Goal: Task Accomplishment & Management: Manage account settings

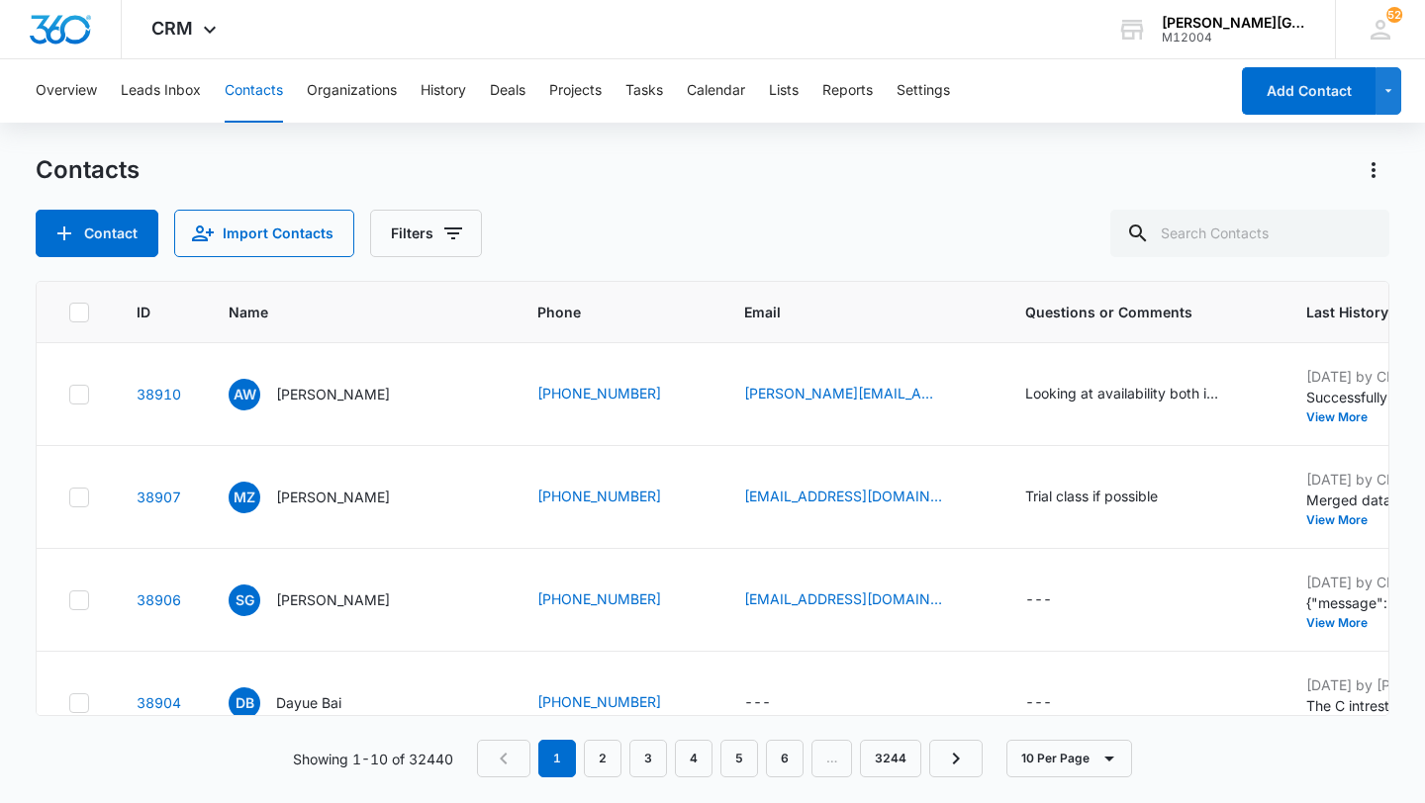
click at [625, 93] on div "Overview Leads Inbox Contacts Organizations History Deals Projects Tasks Calend…" at bounding box center [626, 90] width 1204 height 63
click at [650, 100] on button "Tasks" at bounding box center [644, 90] width 38 height 63
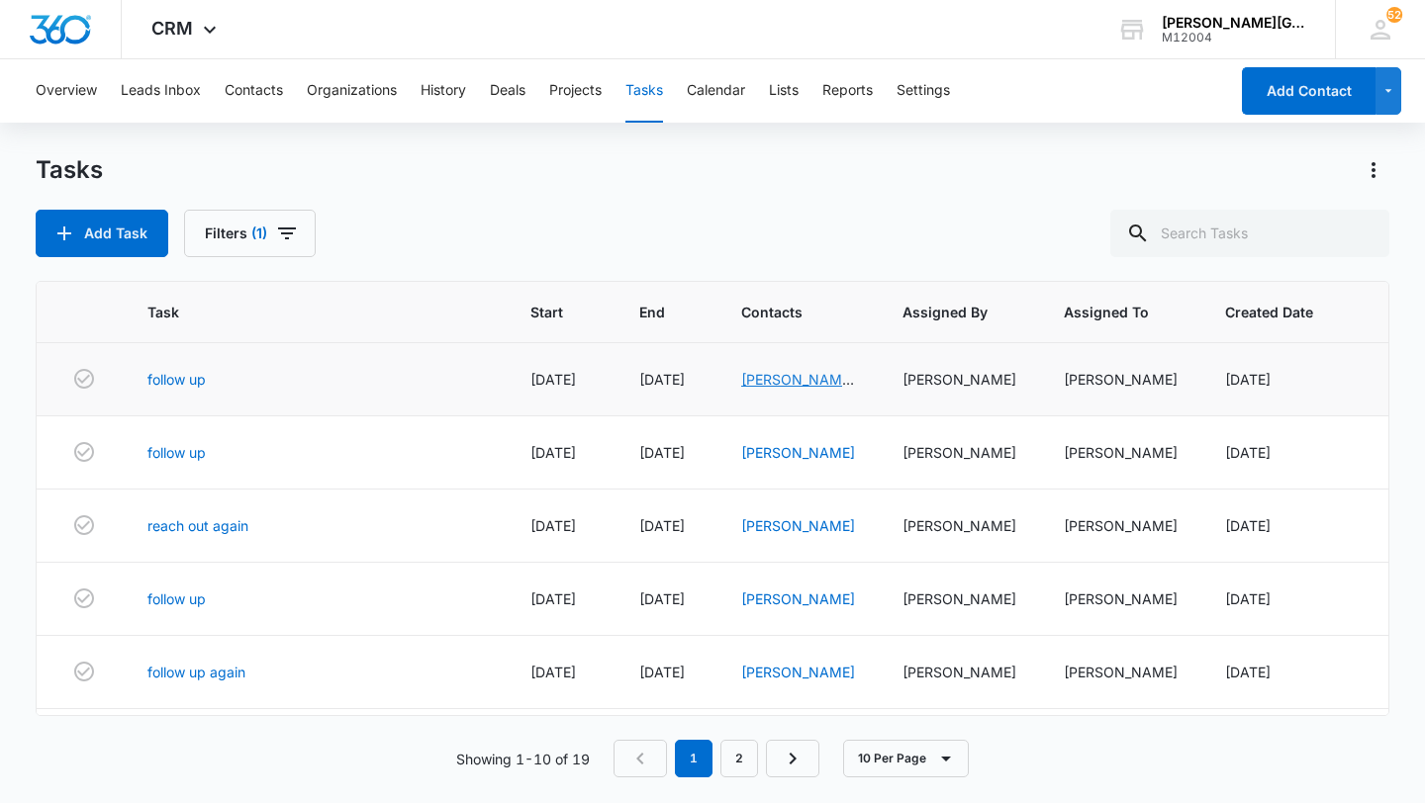
click at [777, 387] on link "Reyansh & Tanishka Prabakaran" at bounding box center [798, 400] width 114 height 58
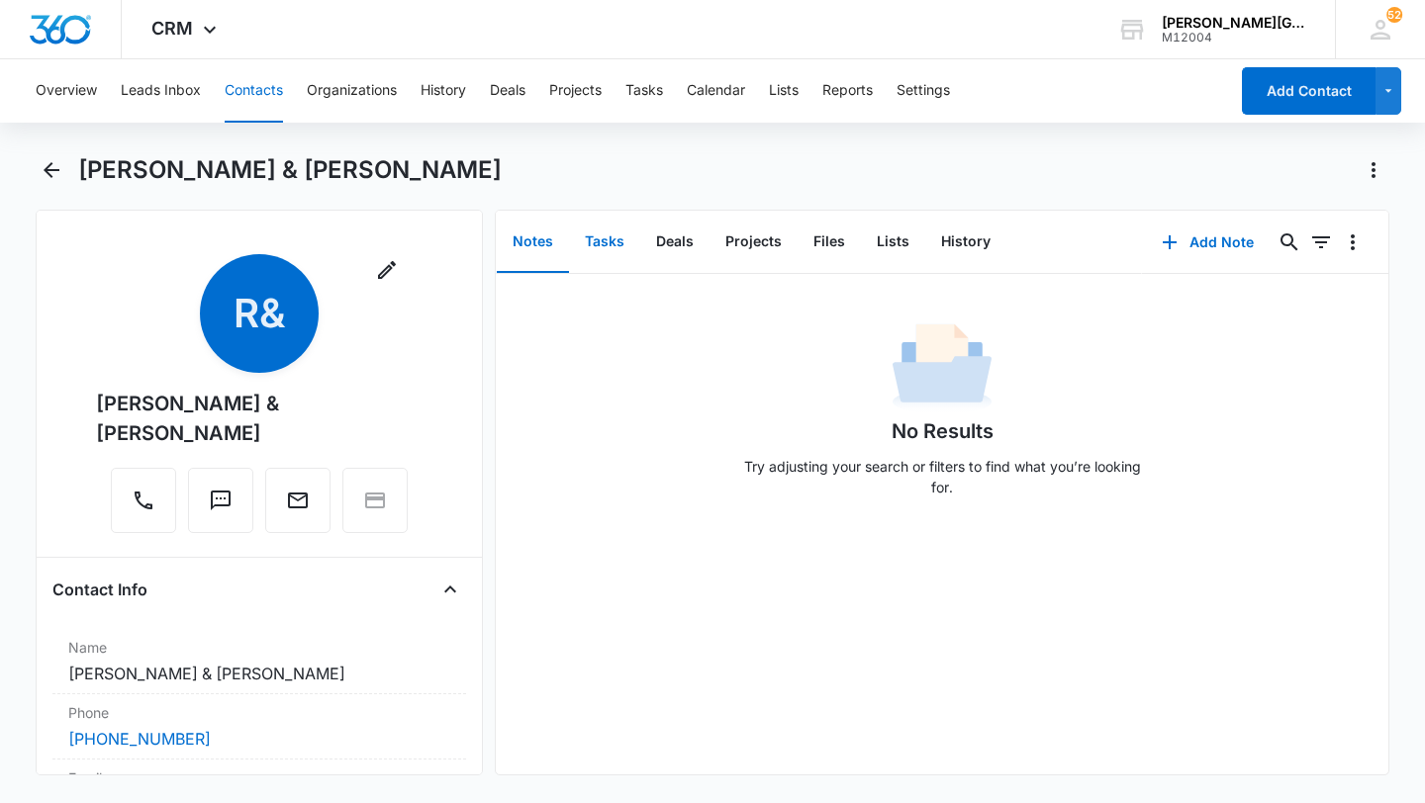
click at [602, 248] on button "Tasks" at bounding box center [604, 242] width 71 height 61
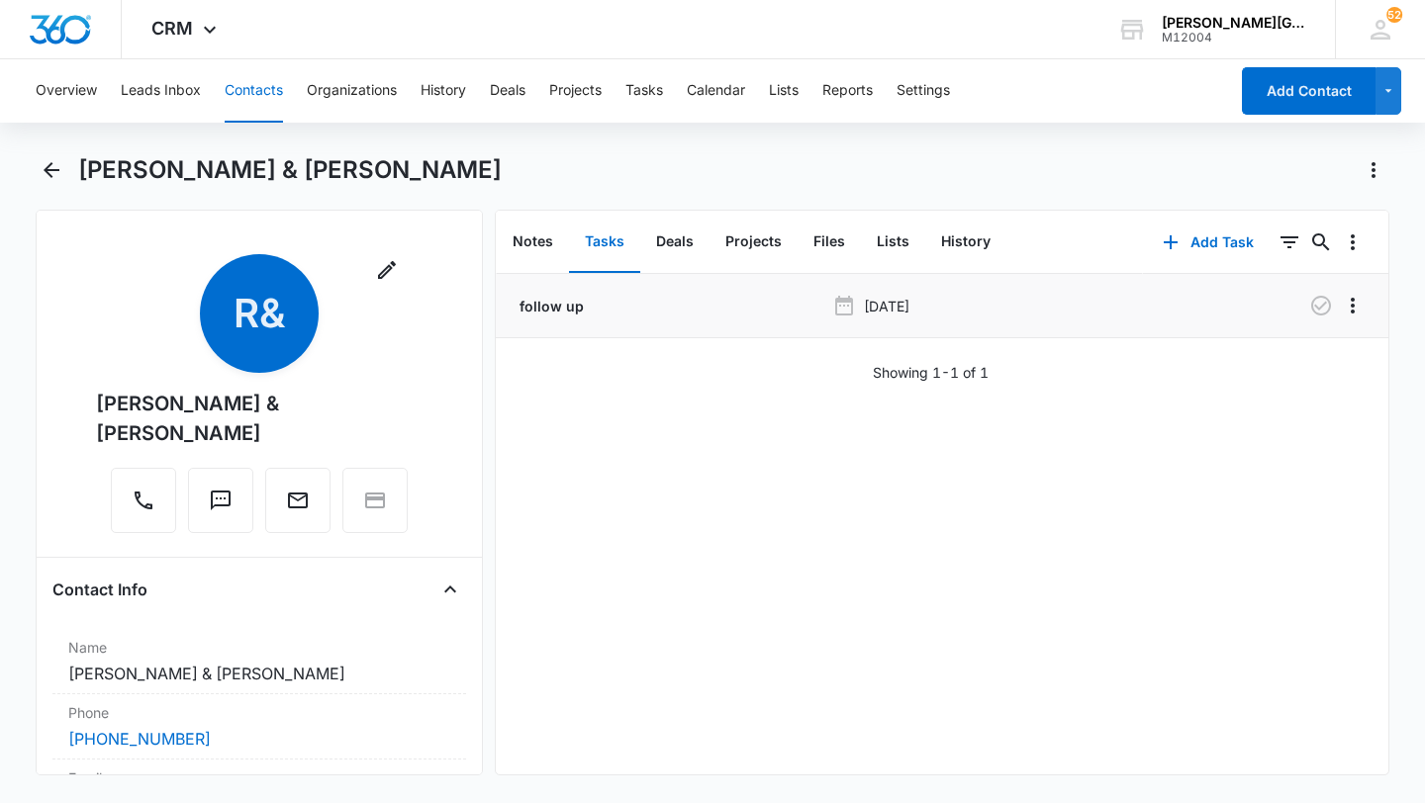
click at [1310, 324] on li "follow up Aug 13, 2025" at bounding box center [942, 306] width 893 height 64
click at [1317, 311] on icon "button" at bounding box center [1321, 306] width 24 height 24
click at [958, 238] on button "History" at bounding box center [965, 242] width 81 height 61
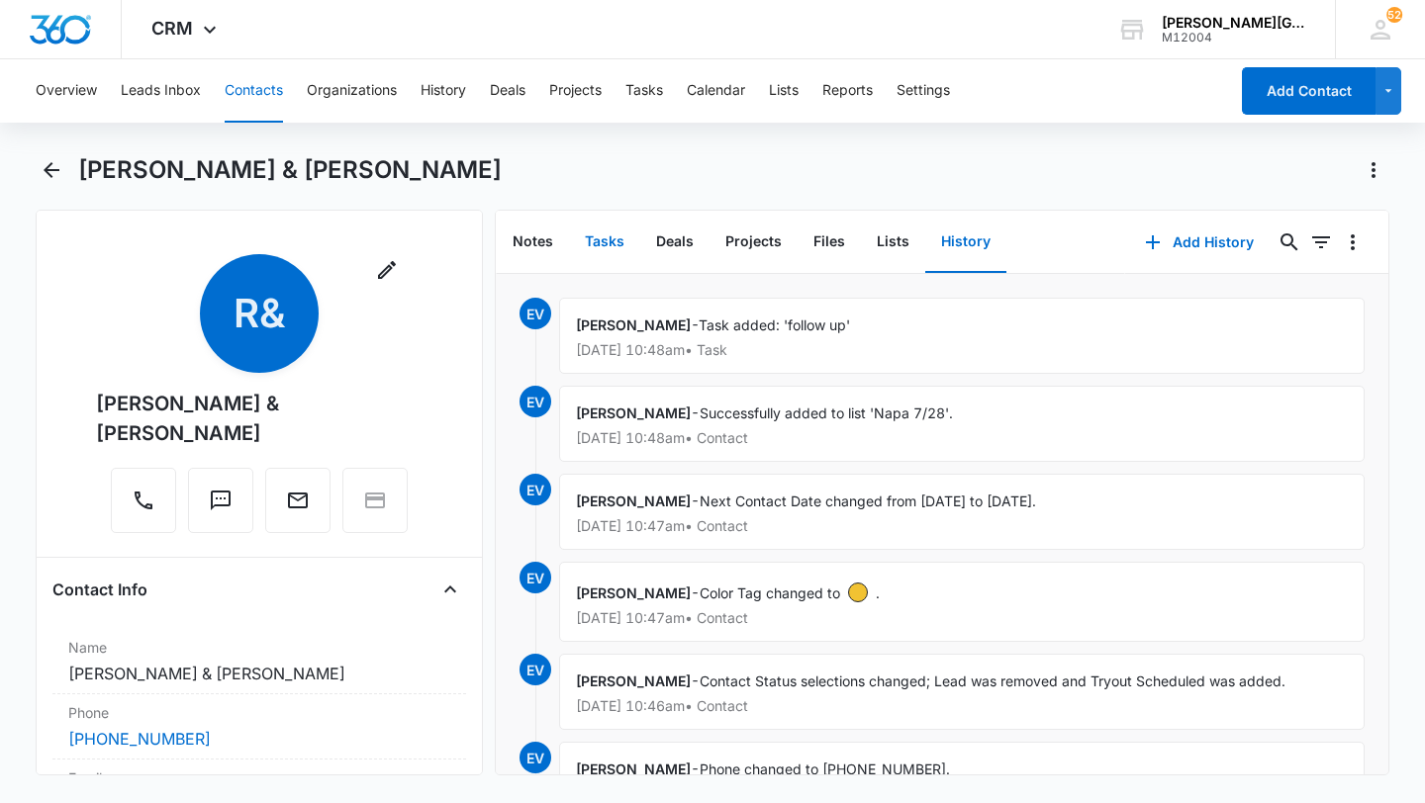
click at [612, 236] on button "Tasks" at bounding box center [604, 242] width 71 height 61
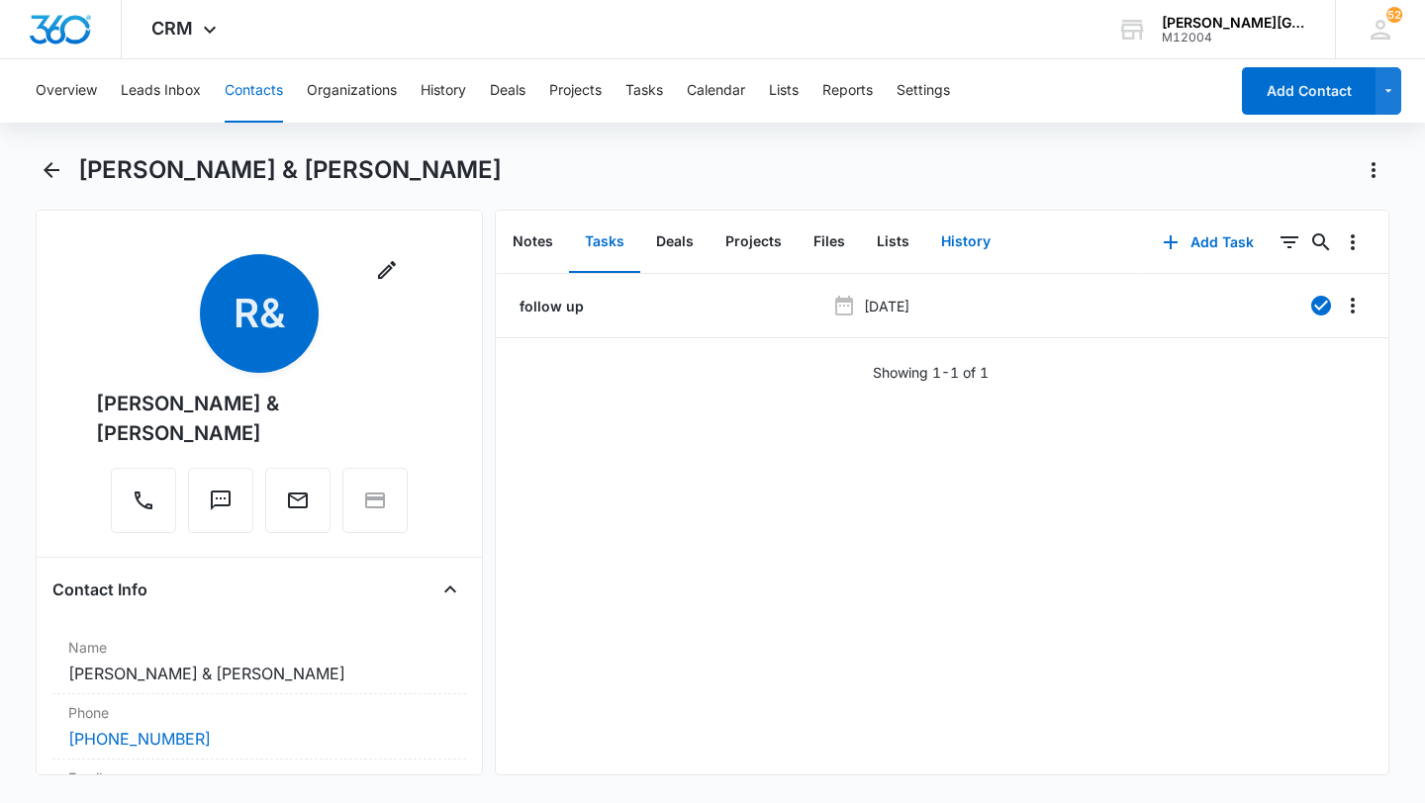
click at [970, 243] on button "History" at bounding box center [965, 242] width 81 height 61
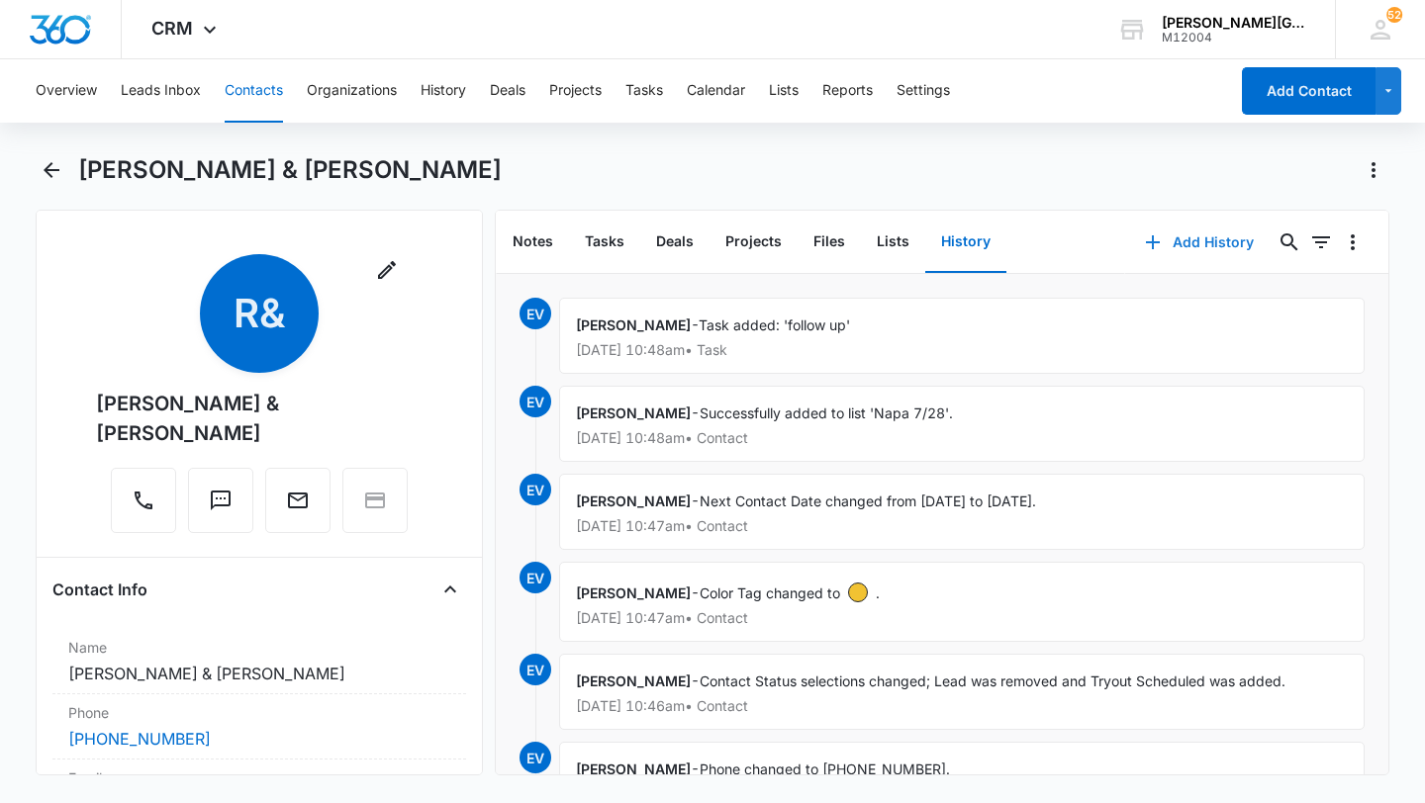
click at [1180, 253] on button "Add History" at bounding box center [1199, 242] width 148 height 47
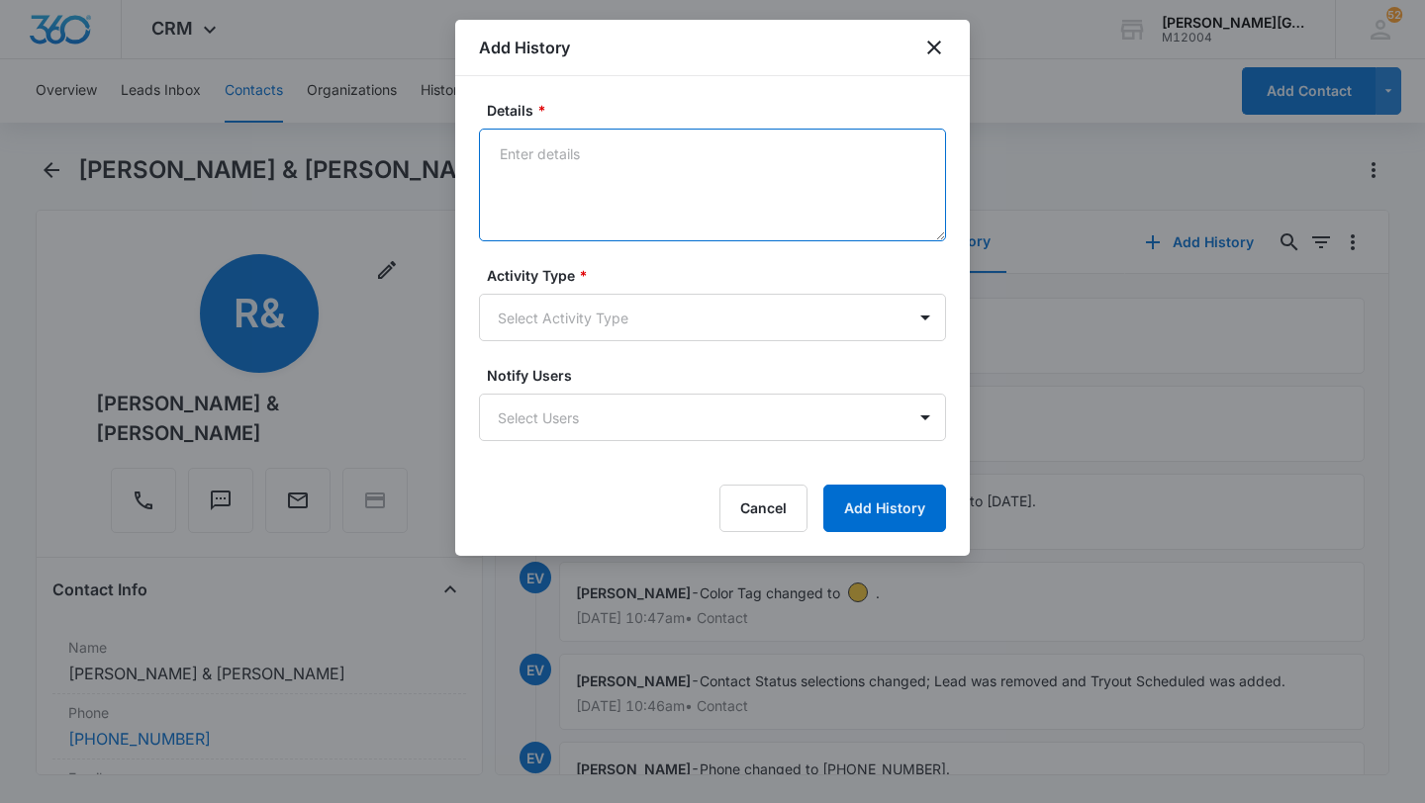
click at [837, 199] on textarea "Details *" at bounding box center [712, 185] width 467 height 113
paste textarea "Hi Elizabeth, Reyansh and Tanishka liked the first class and I would like to en…"
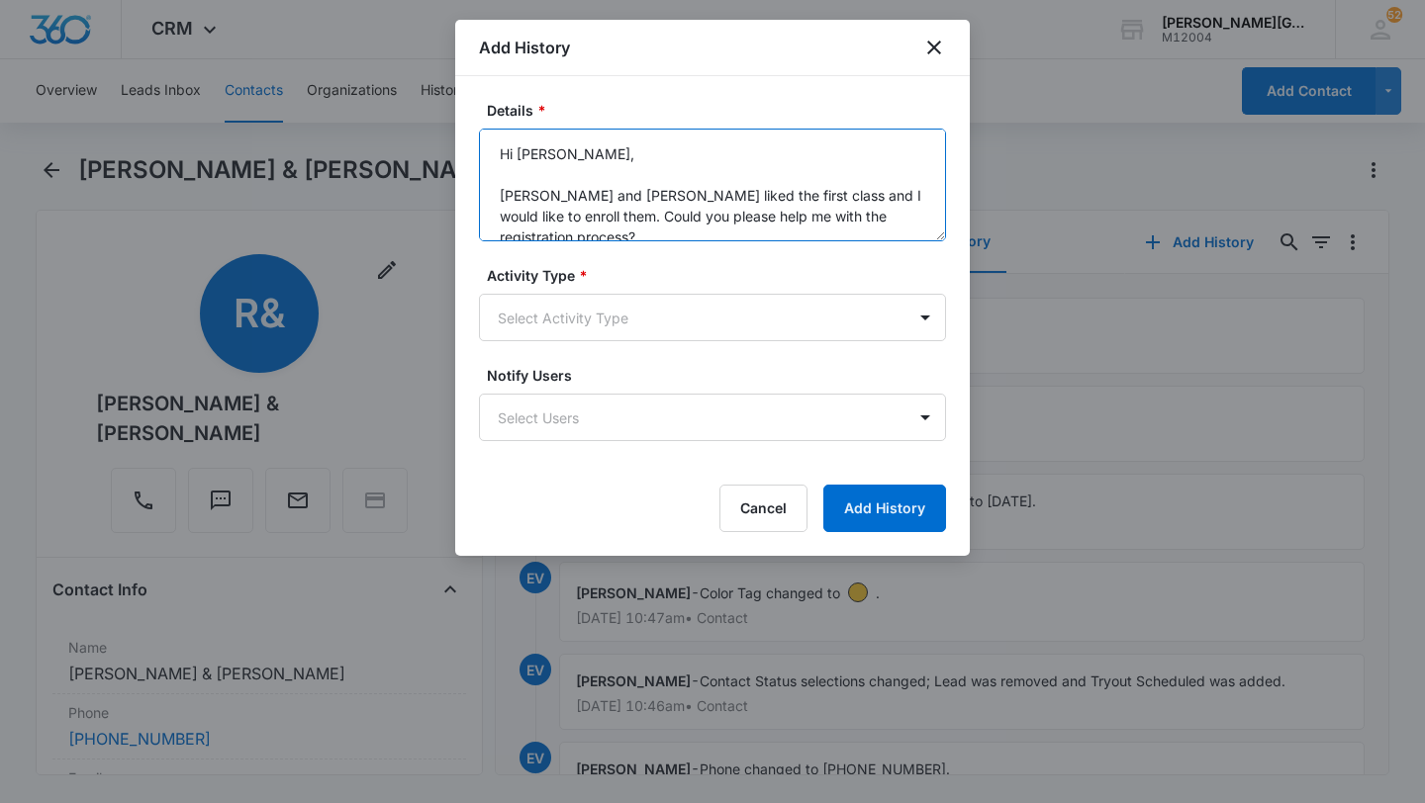
scroll to position [171, 0]
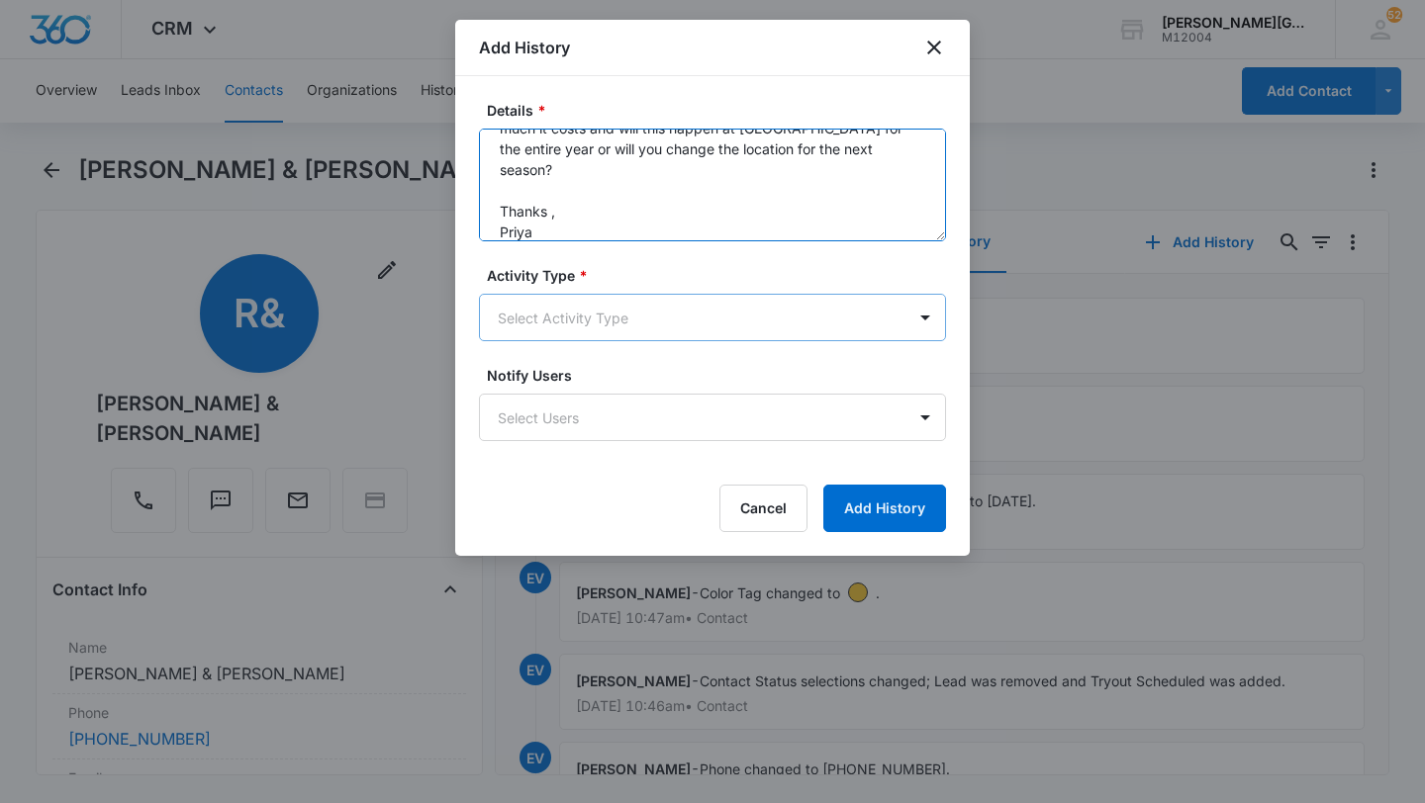
type textarea "Hi Elizabeth, Reyansh and Tanishka liked the first class and I would like to en…"
click at [722, 301] on body "CRM Apps Reputation Websites Forms CRM Email Social Shop Payments POS Content A…" at bounding box center [712, 401] width 1425 height 803
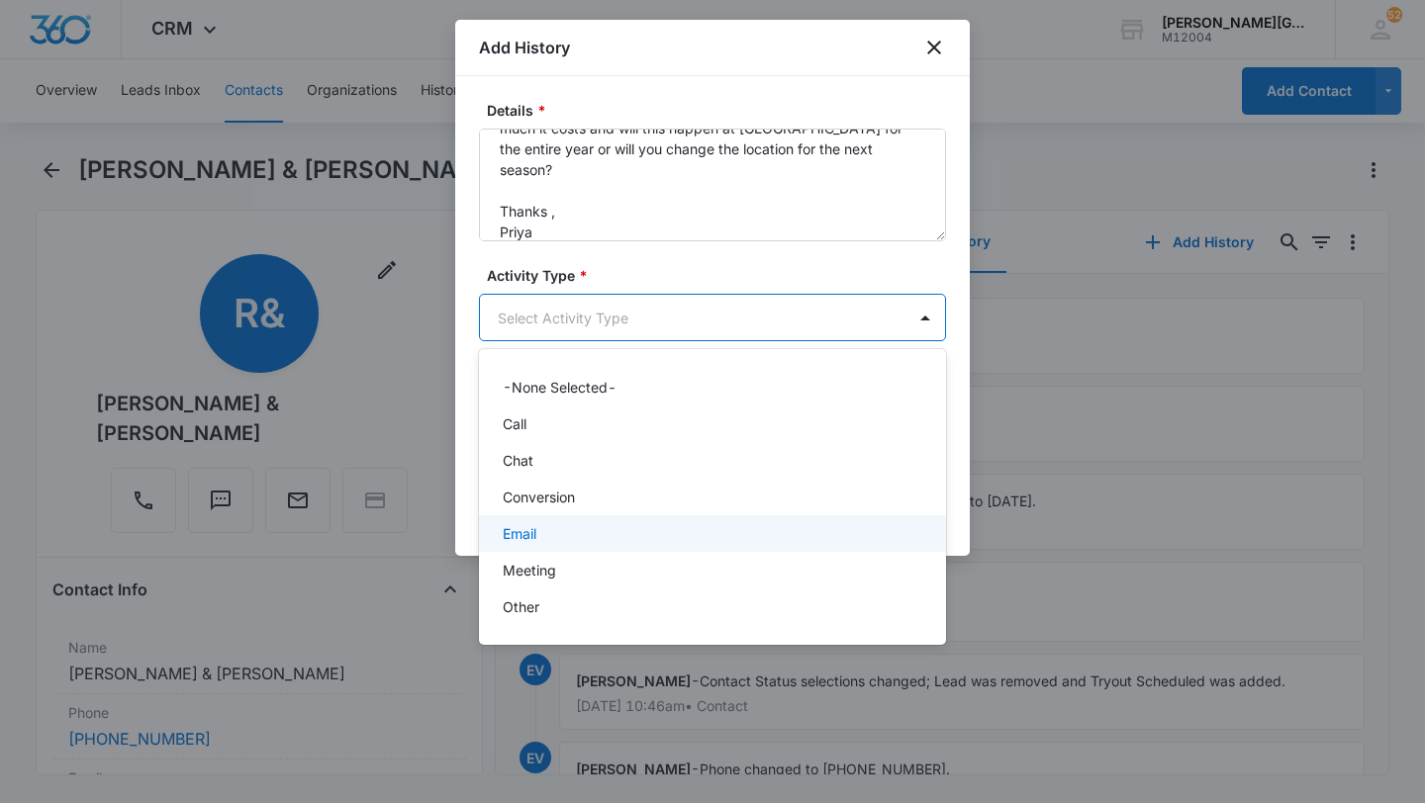
click at [559, 533] on div "Email" at bounding box center [711, 533] width 416 height 21
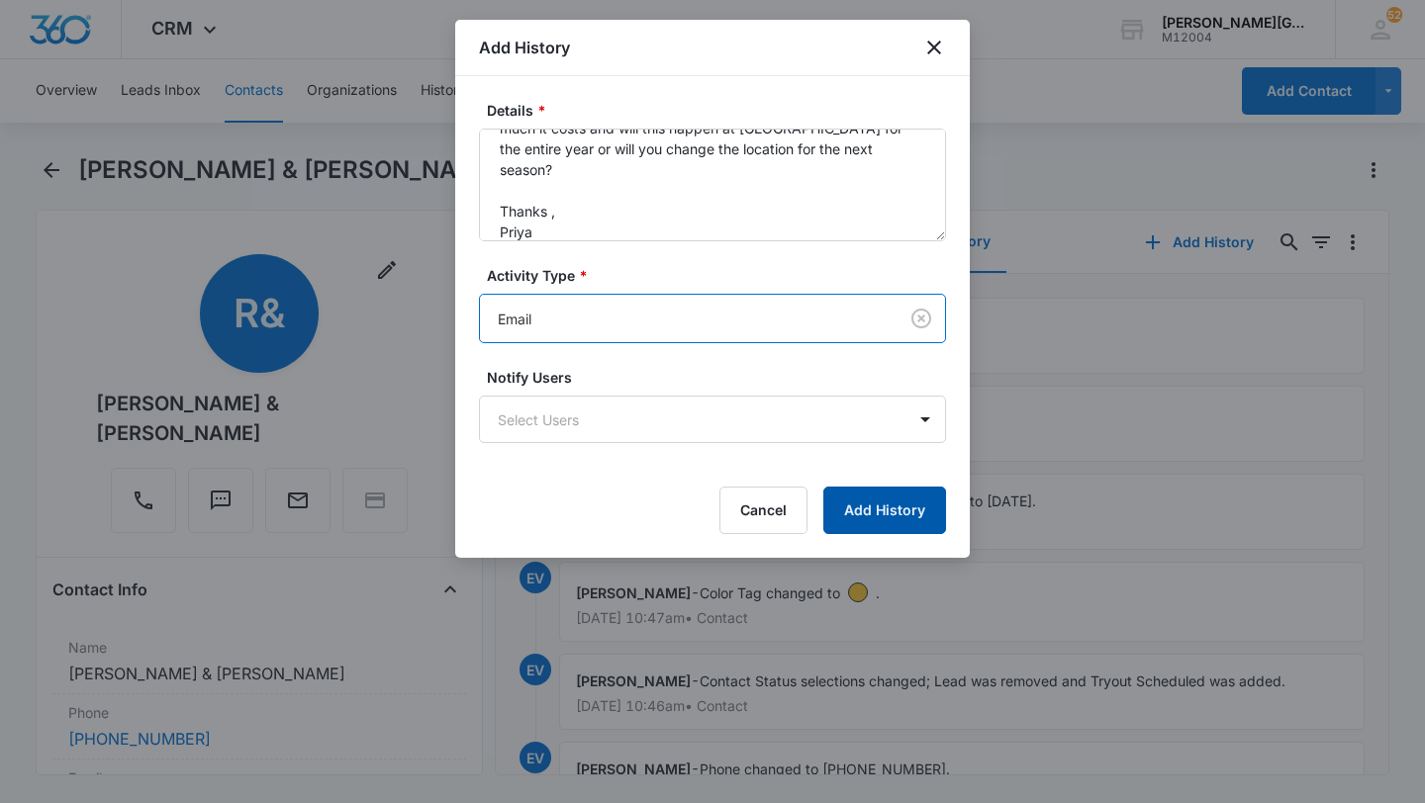
click at [876, 506] on button "Add History" at bounding box center [884, 510] width 123 height 47
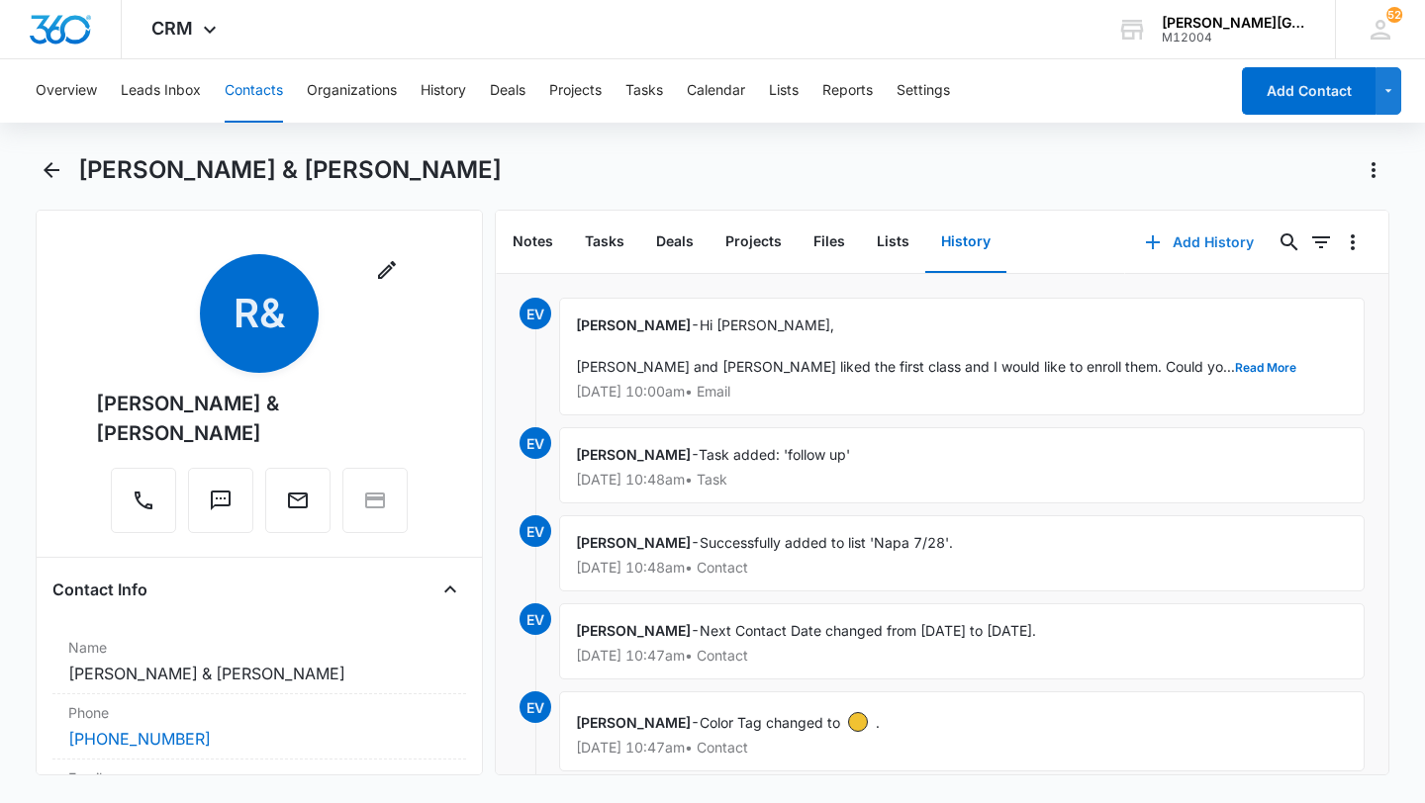
click at [1169, 241] on button "Add History" at bounding box center [1199, 242] width 148 height 47
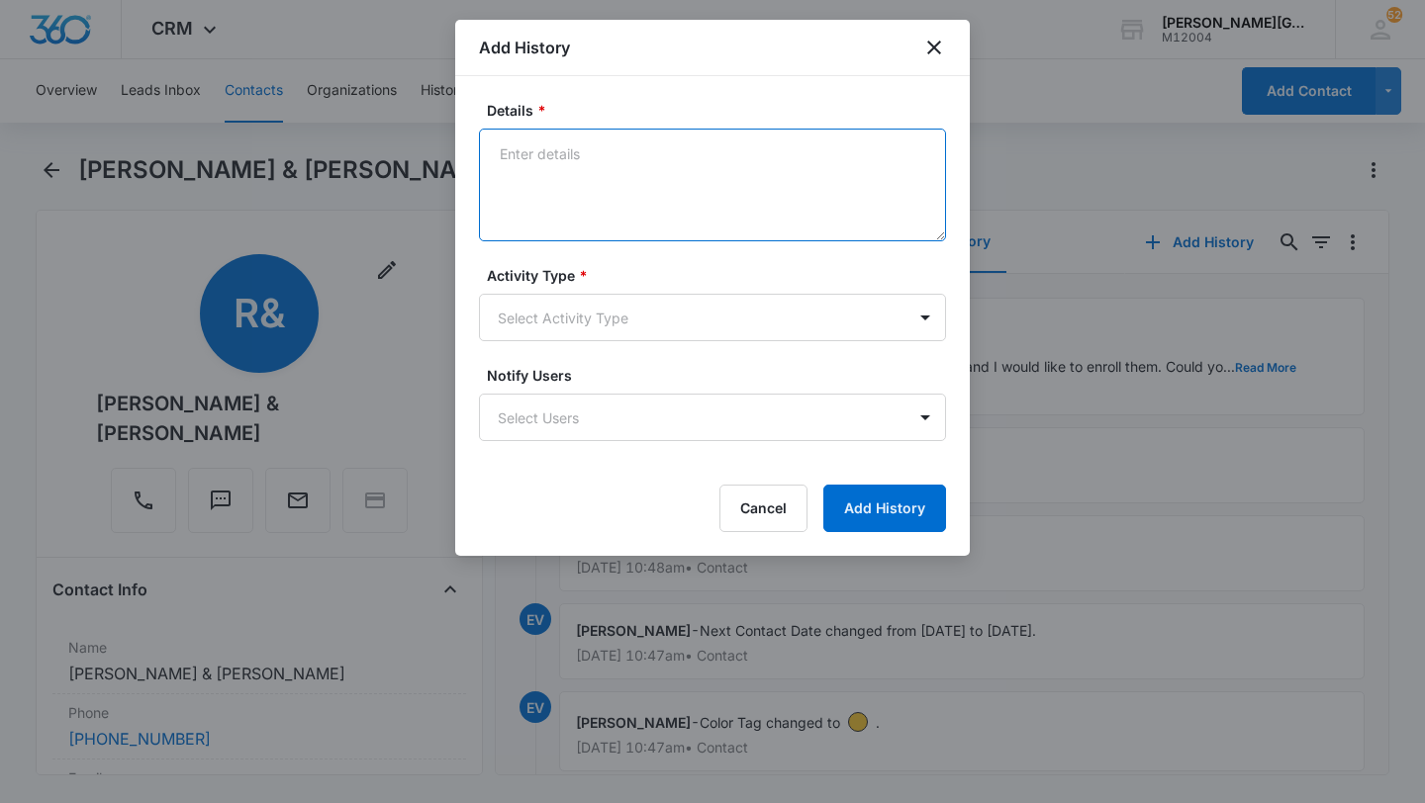
click at [629, 198] on textarea "Details *" at bounding box center [712, 185] width 467 height 113
paste textarea "Good morning Priya, Thank you for getting back to me, and thank you for your fe…"
type textarea "Good morning Priya, Thank you for getting back to me, and thank you for your fe…"
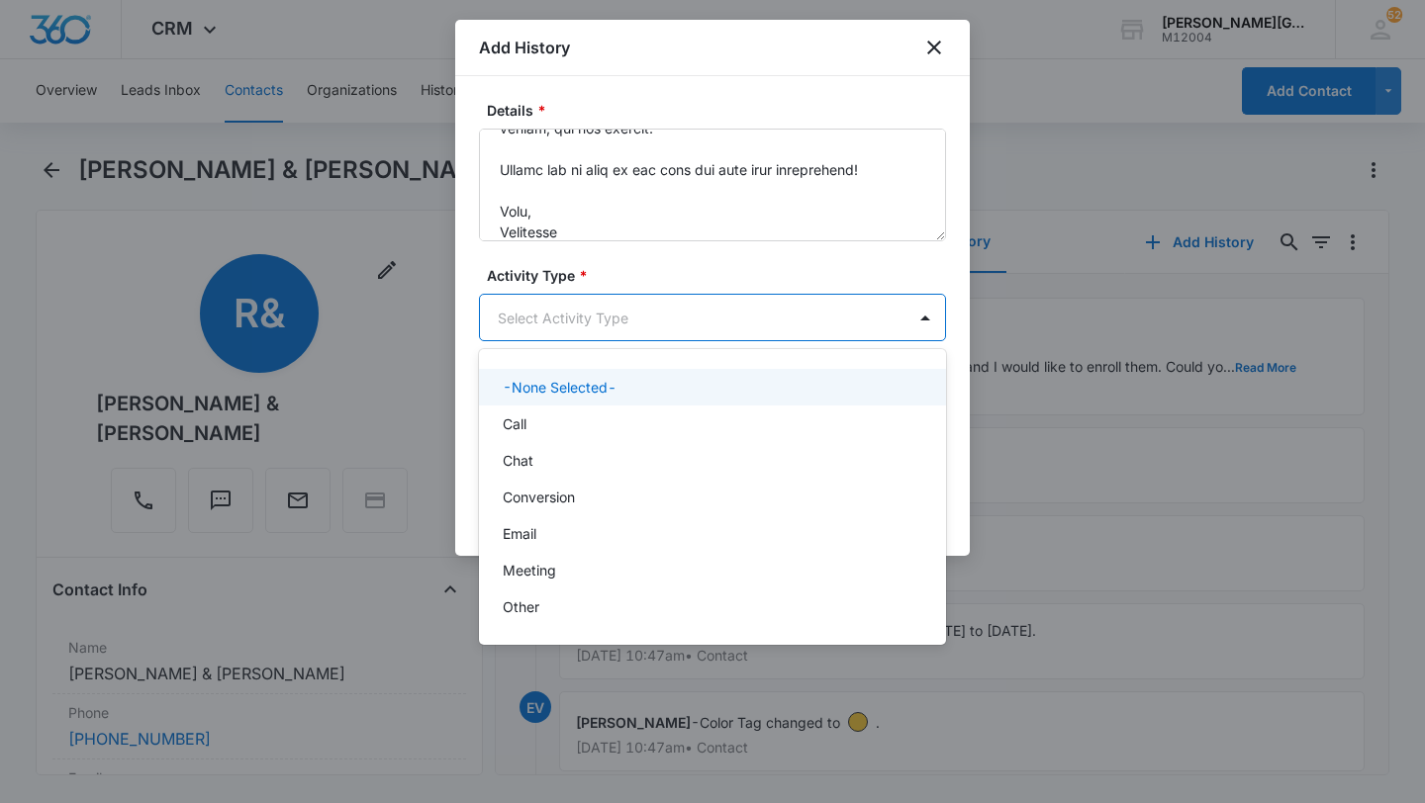
click at [608, 315] on body "CRM Apps Reputation Websites Forms CRM Email Social Shop Payments POS Content A…" at bounding box center [712, 401] width 1425 height 803
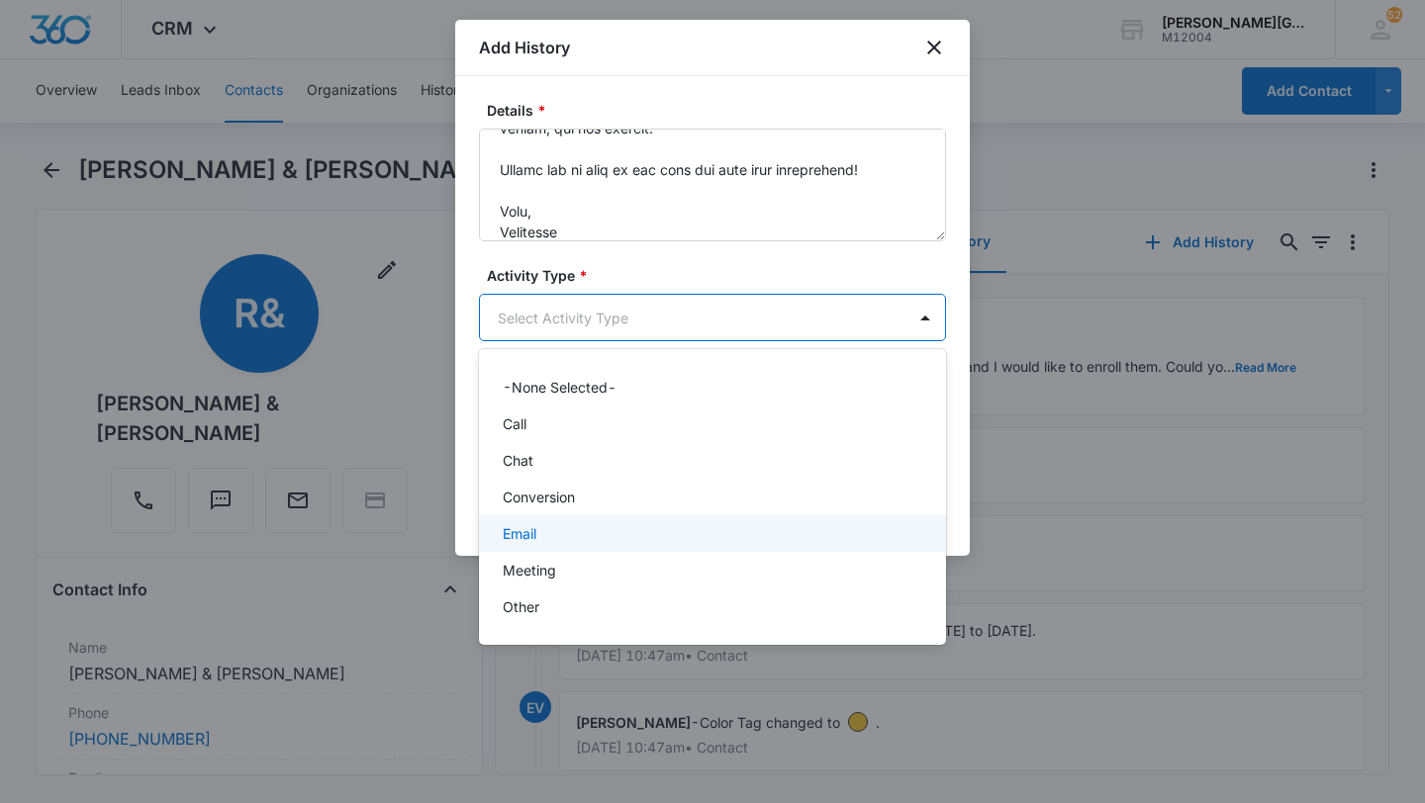
click at [549, 523] on div "Email" at bounding box center [711, 533] width 416 height 21
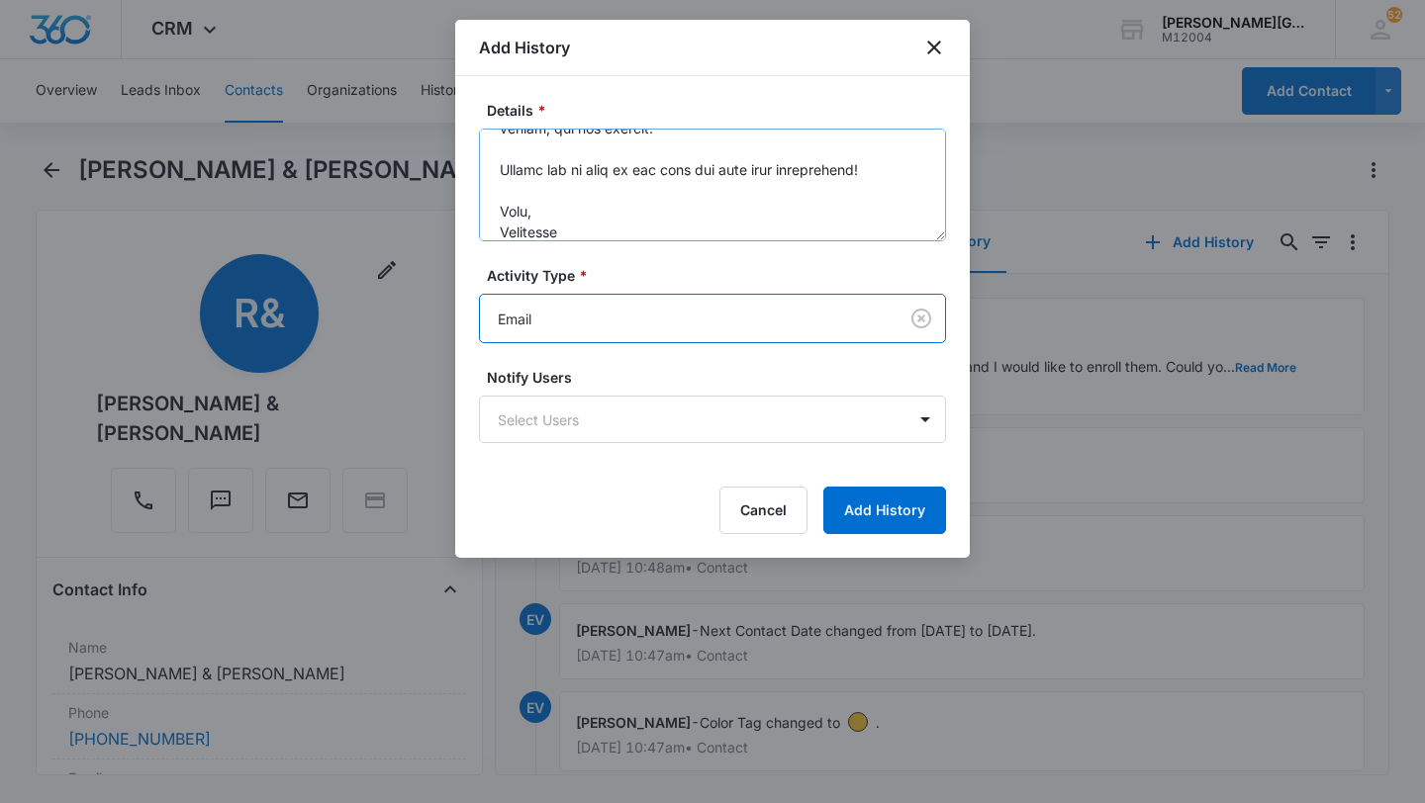
scroll to position [0, 0]
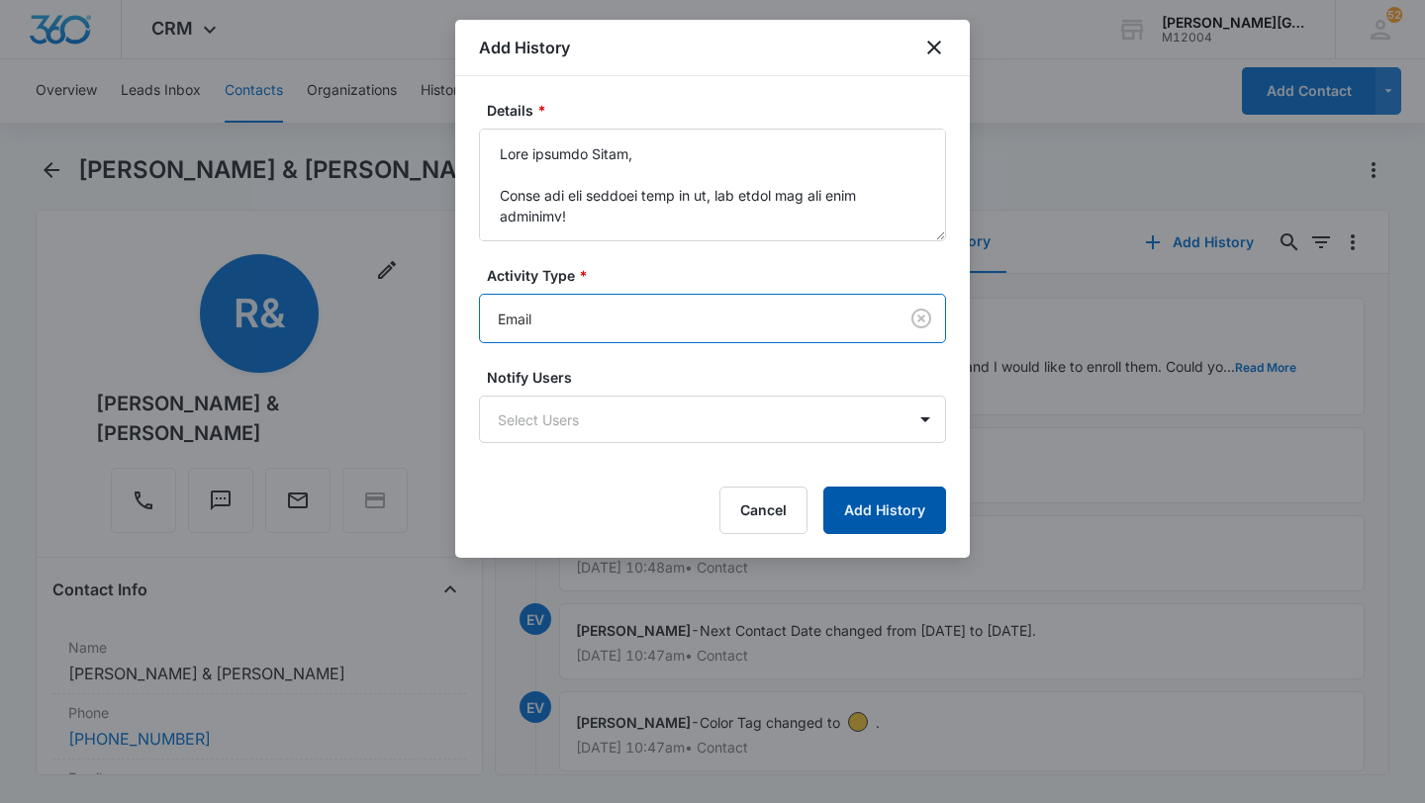
click at [892, 509] on button "Add History" at bounding box center [884, 510] width 123 height 47
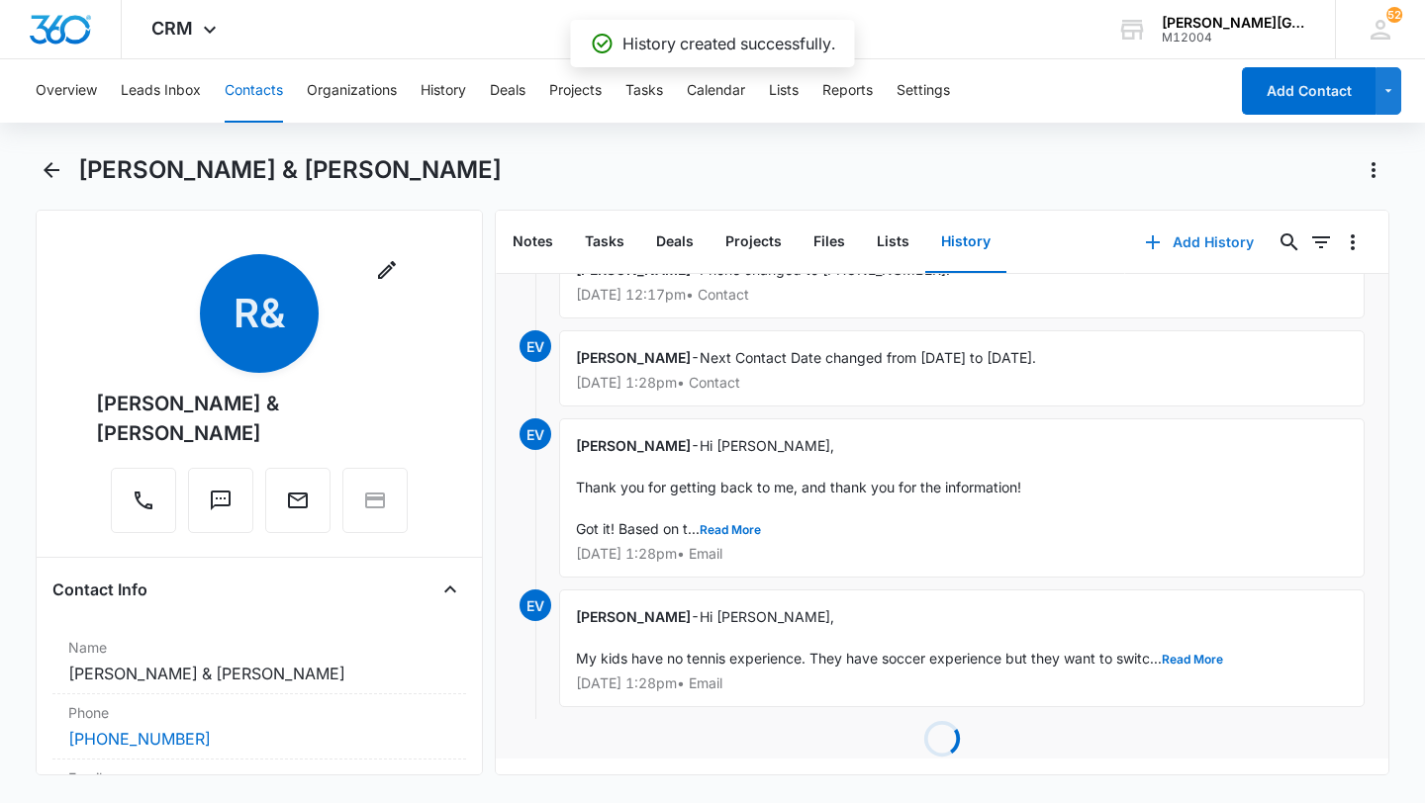
scroll to position [629, 0]
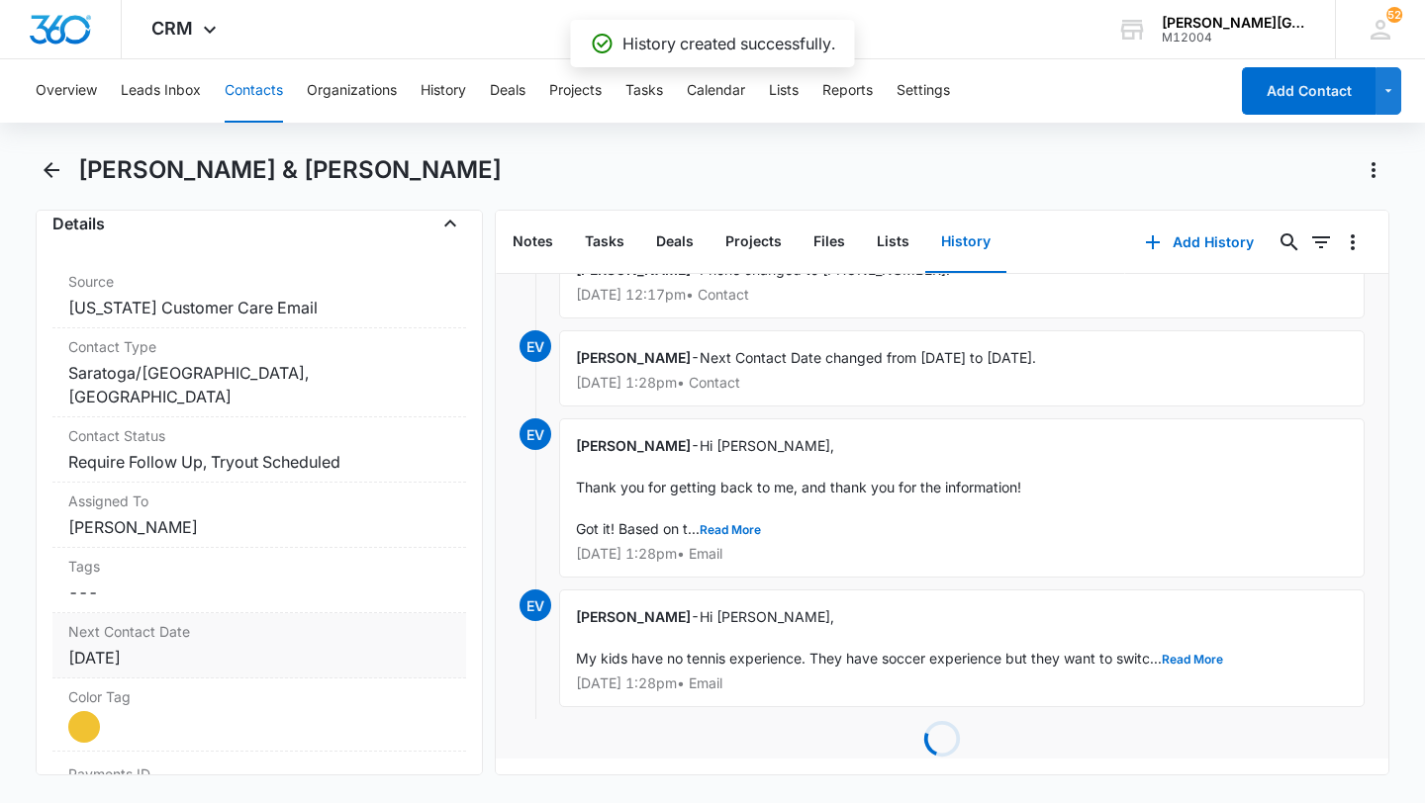
click at [264, 613] on div "Next Contact Date Cancel Save Changes Aug 12, 2025" at bounding box center [259, 645] width 414 height 65
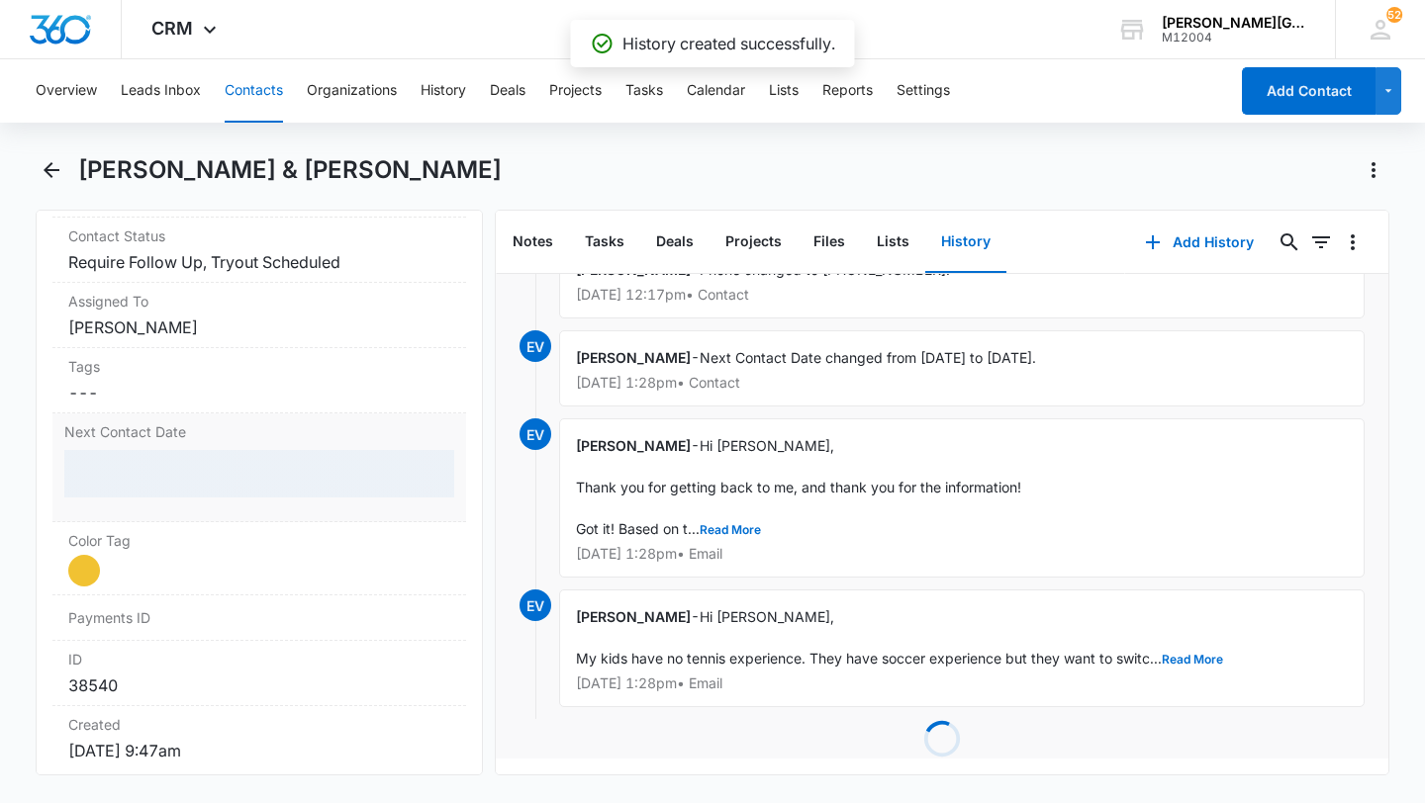
scroll to position [981, 0]
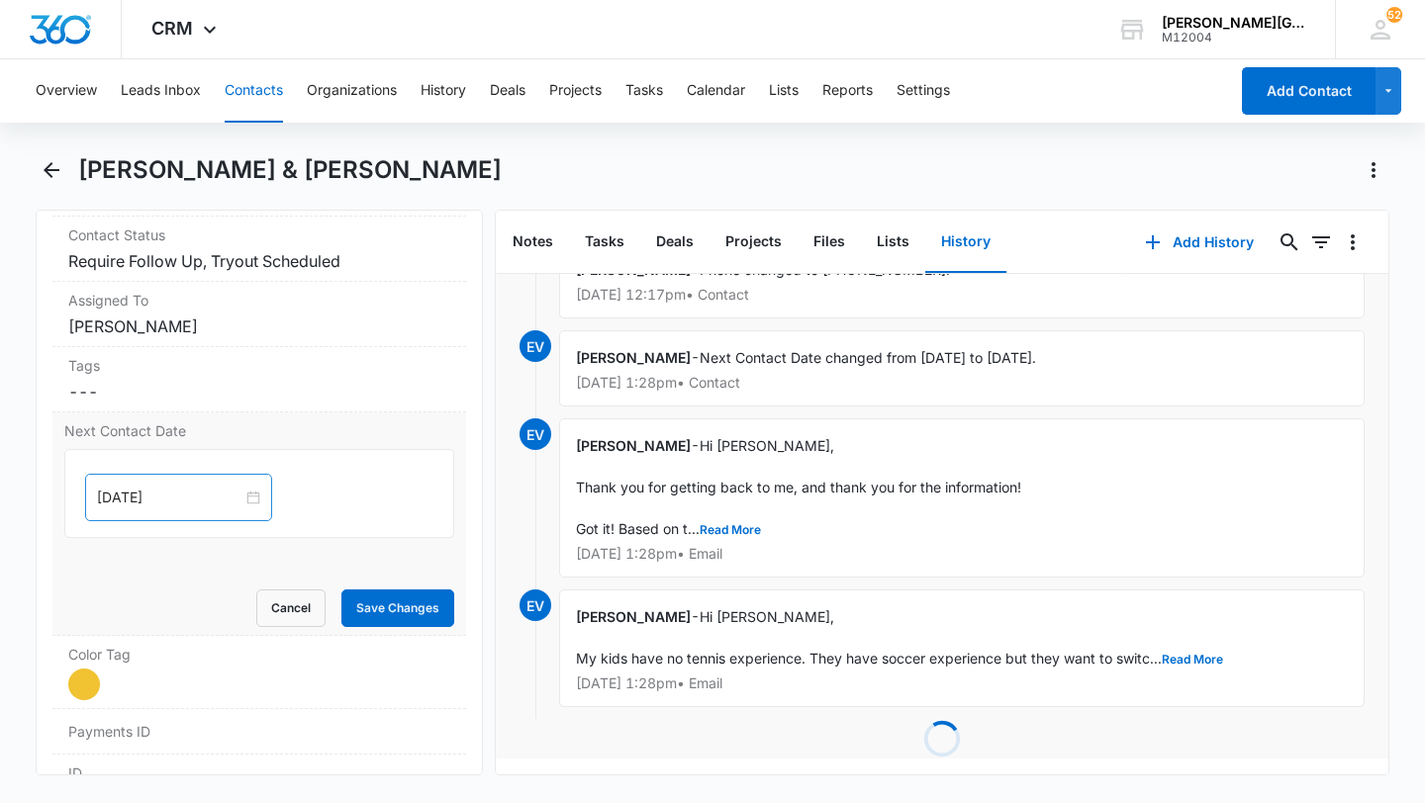
click at [160, 474] on div "Aug 12, 2025" at bounding box center [178, 497] width 187 height 47
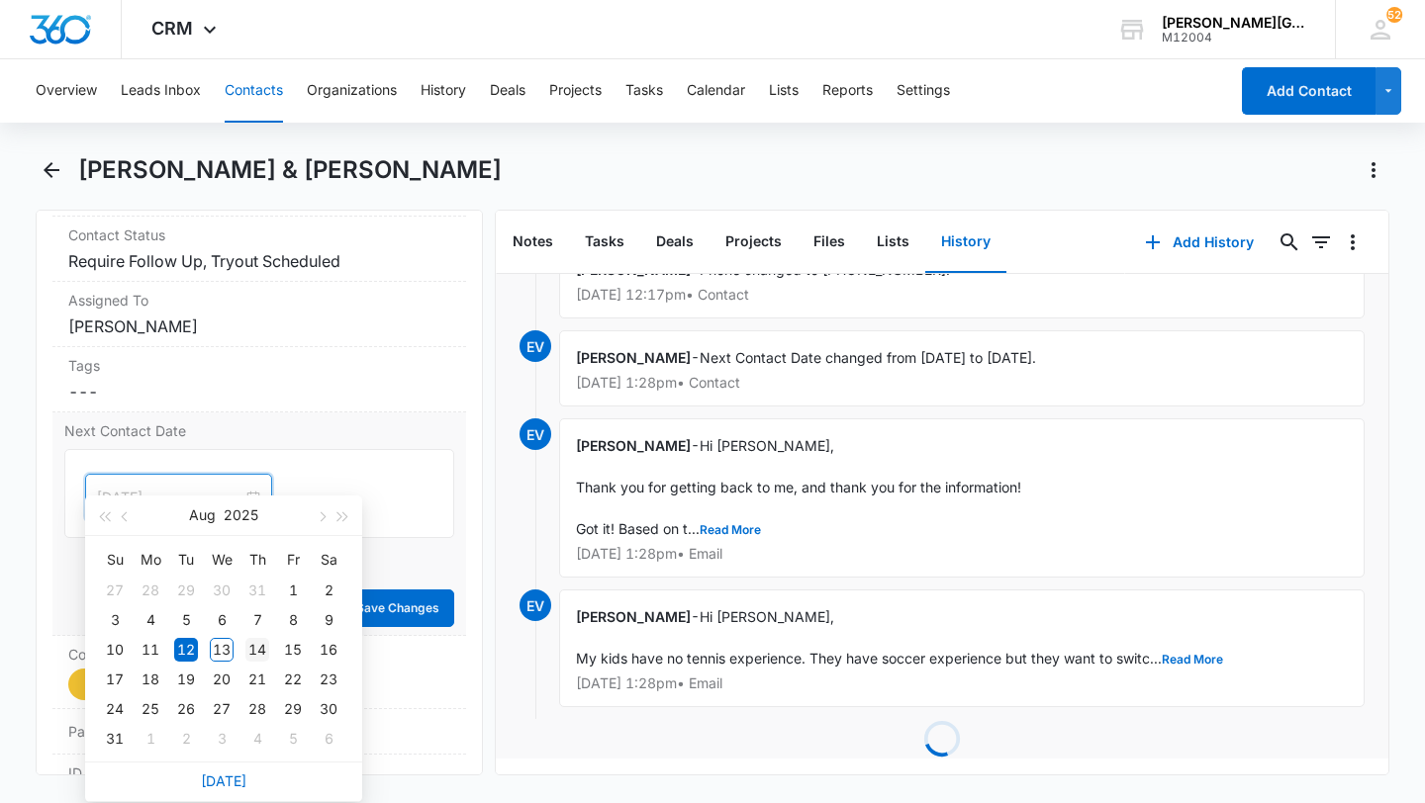
type input "Aug 14, 2025"
click at [254, 649] on div "14" at bounding box center [257, 650] width 24 height 24
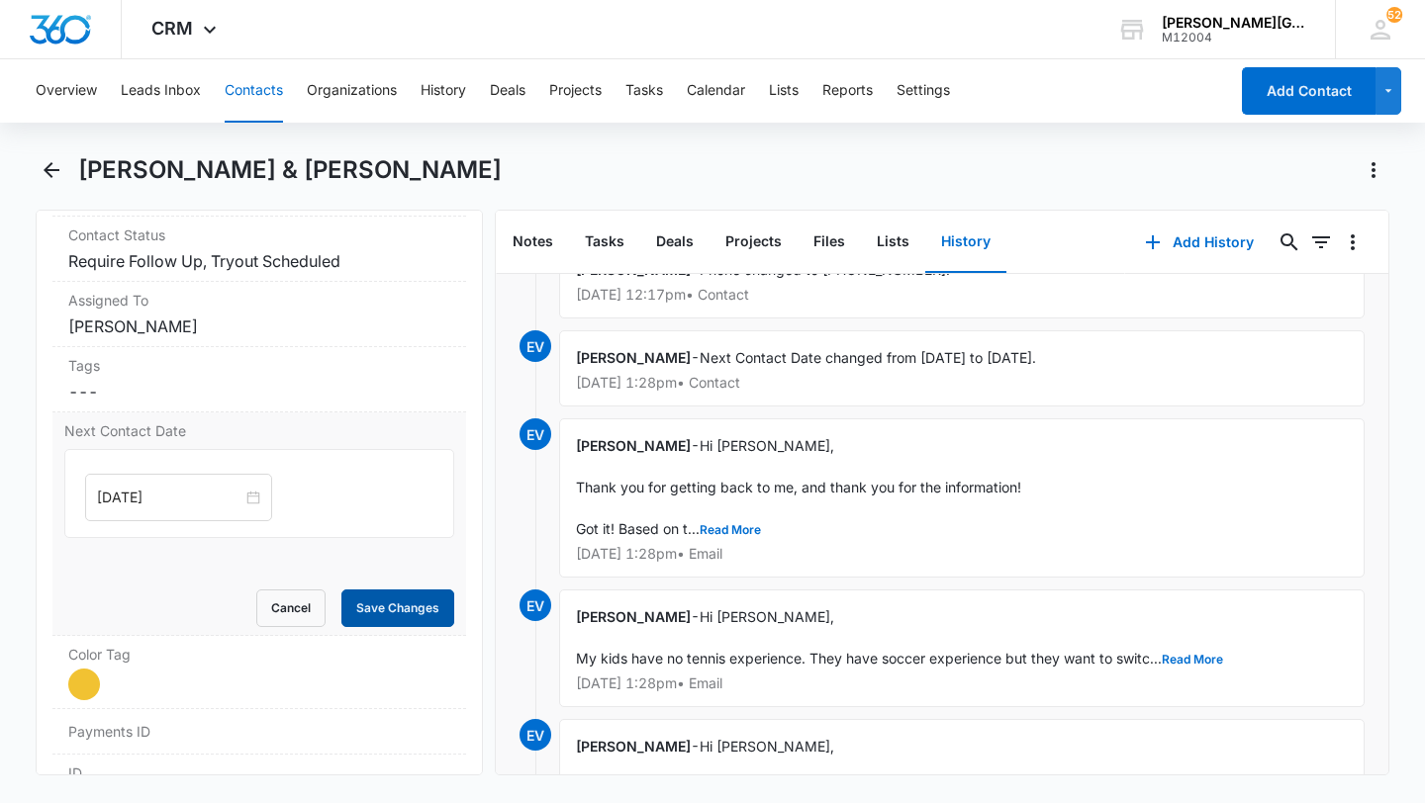
click at [393, 590] on button "Save Changes" at bounding box center [397, 609] width 113 height 38
click at [281, 102] on button "Contacts" at bounding box center [254, 90] width 58 height 63
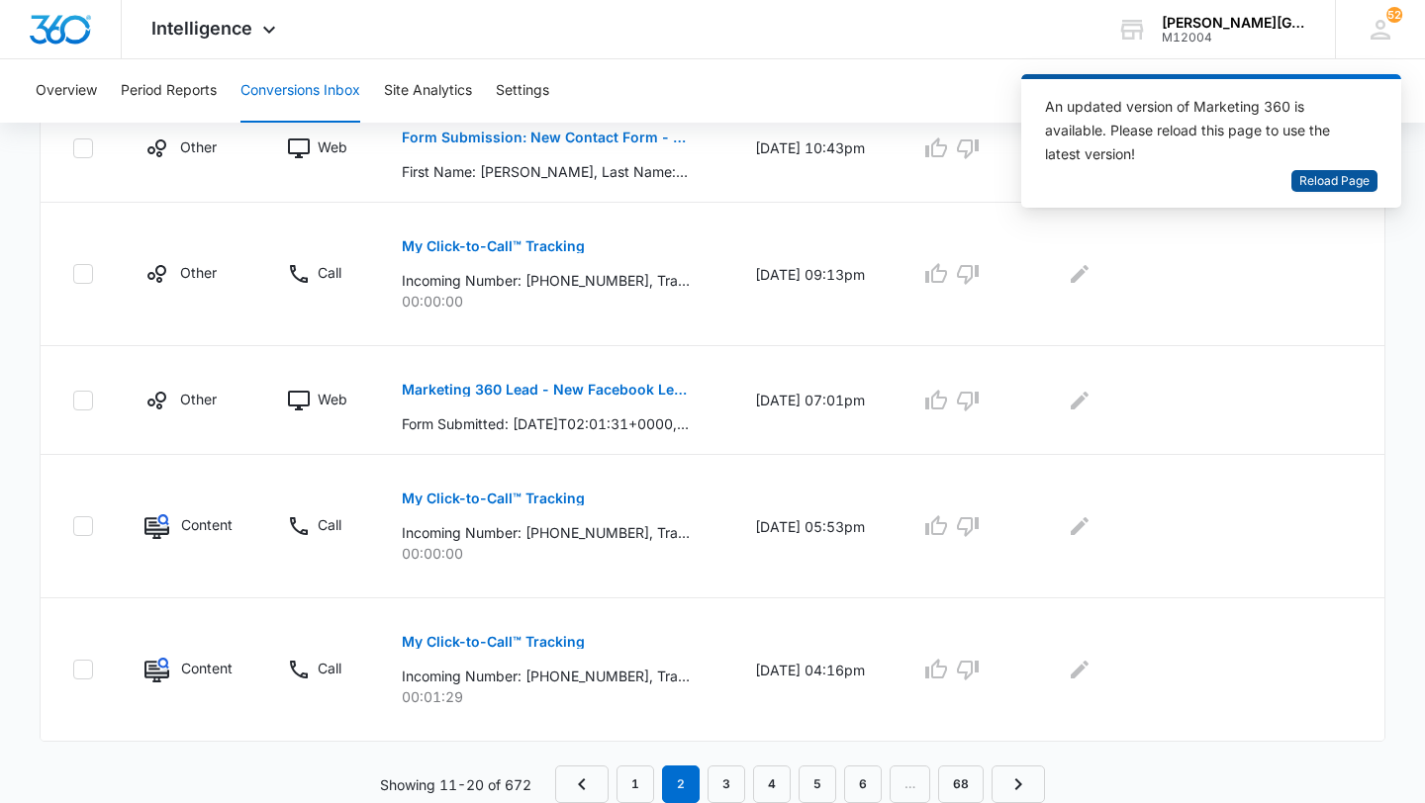
scroll to position [1177, 0]
click at [1319, 189] on span "Reload Page" at bounding box center [1334, 181] width 70 height 19
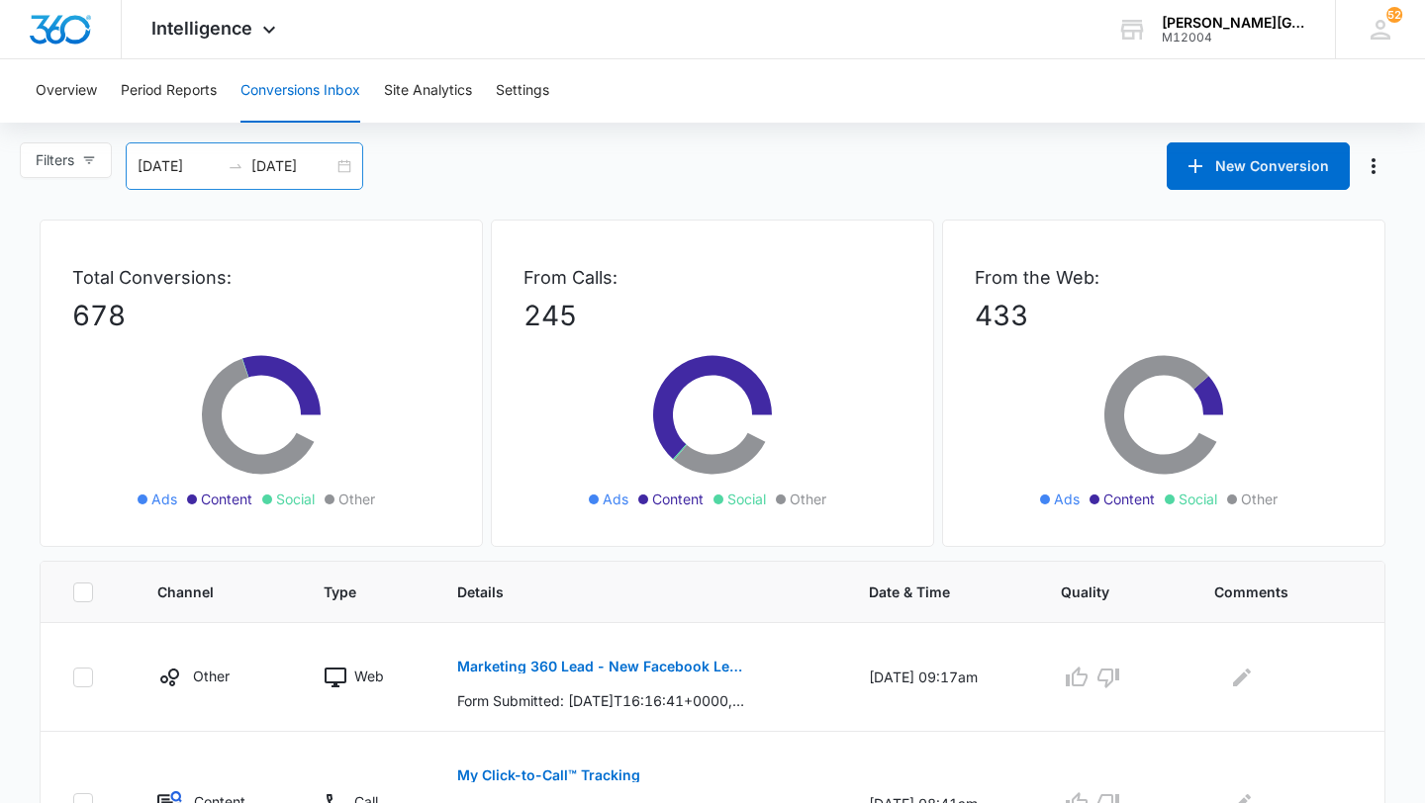
click at [320, 171] on input "[DATE]" at bounding box center [292, 166] width 82 height 22
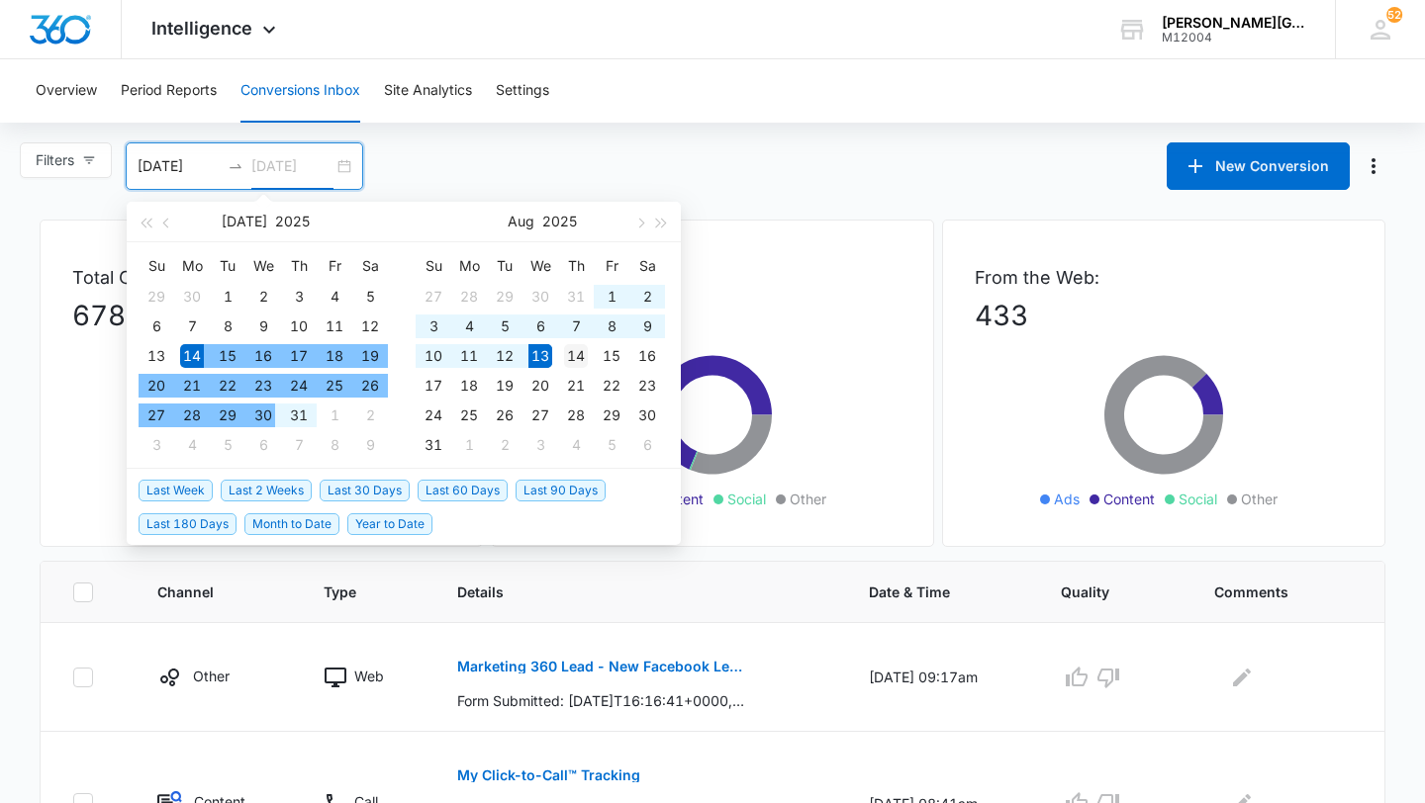
type input "[DATE]"
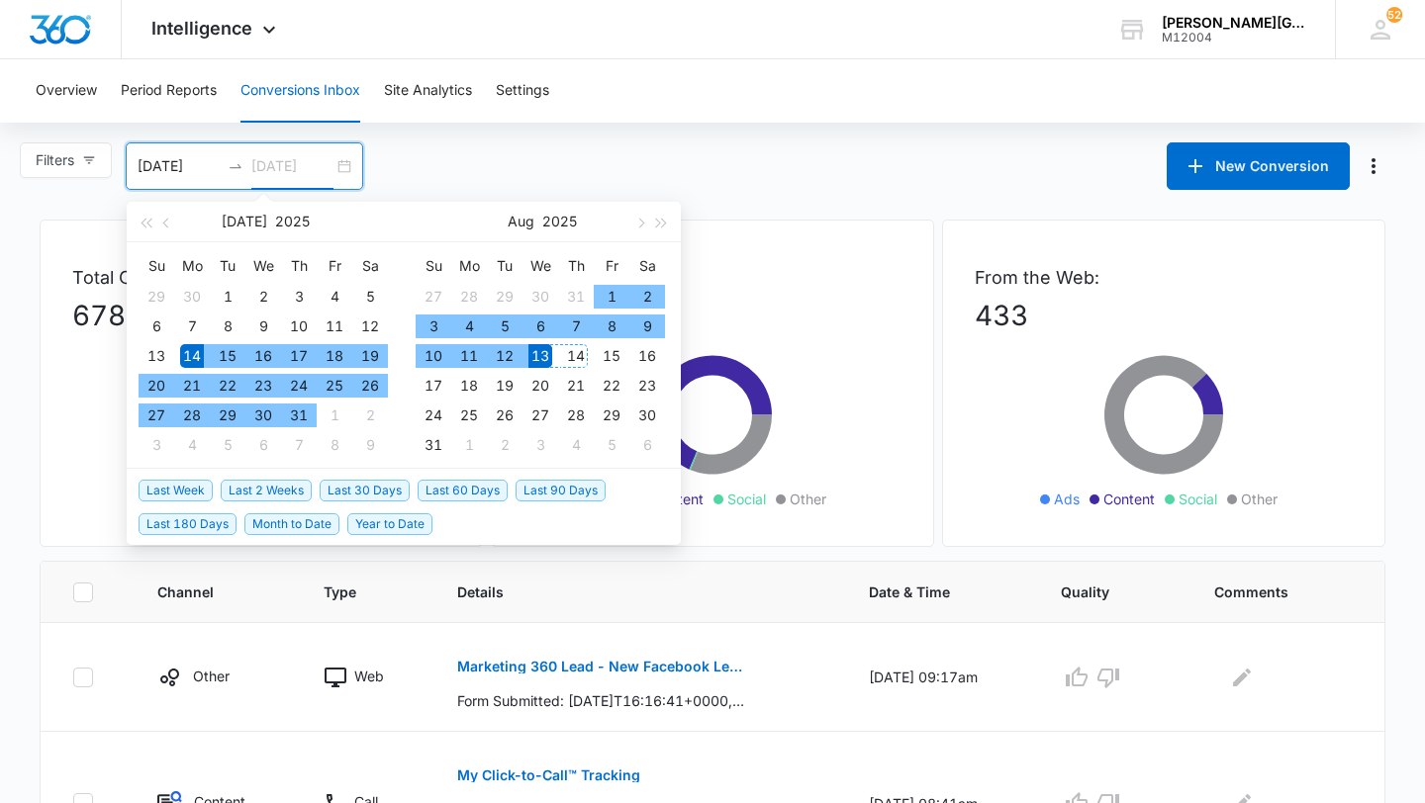
click at [579, 358] on div "14" at bounding box center [576, 356] width 24 height 24
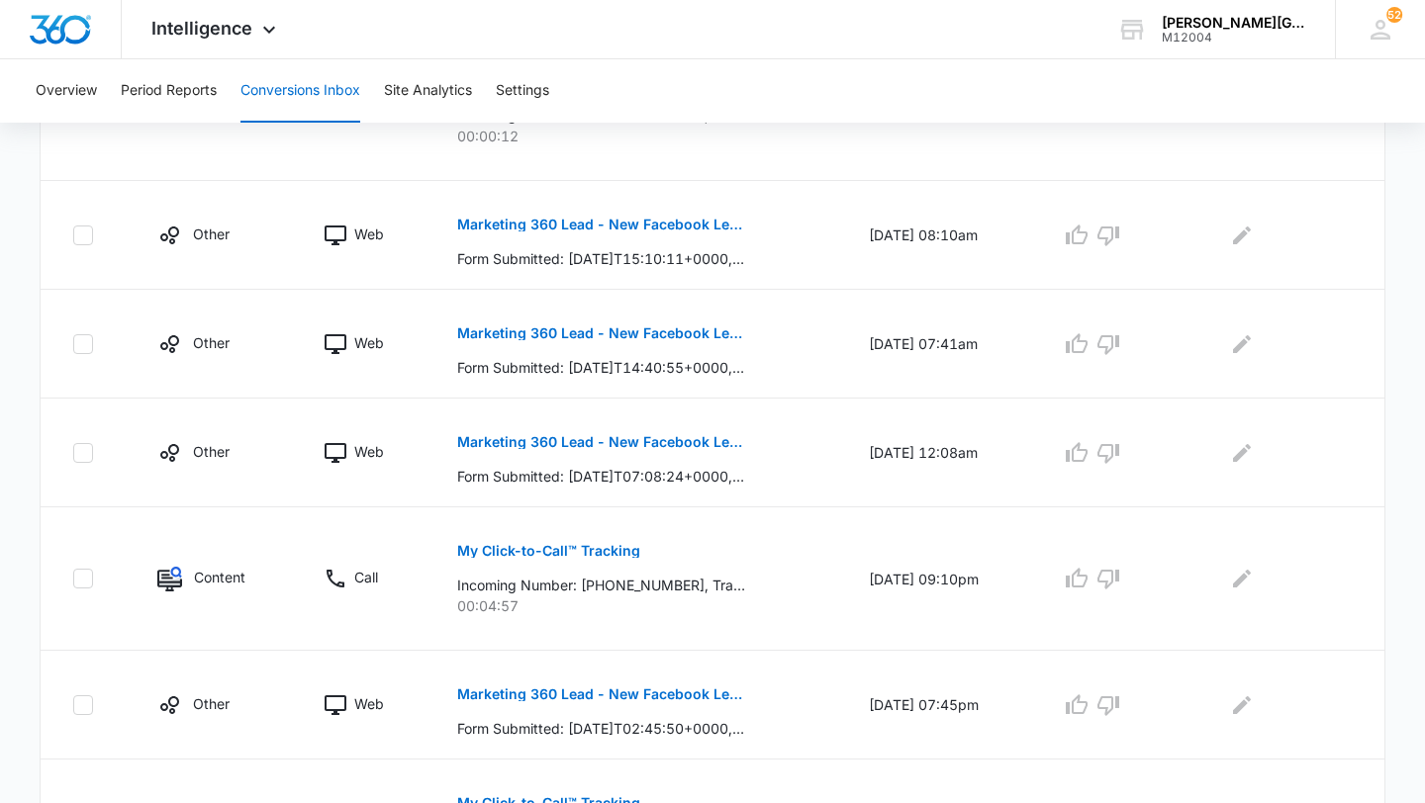
scroll to position [1143, 0]
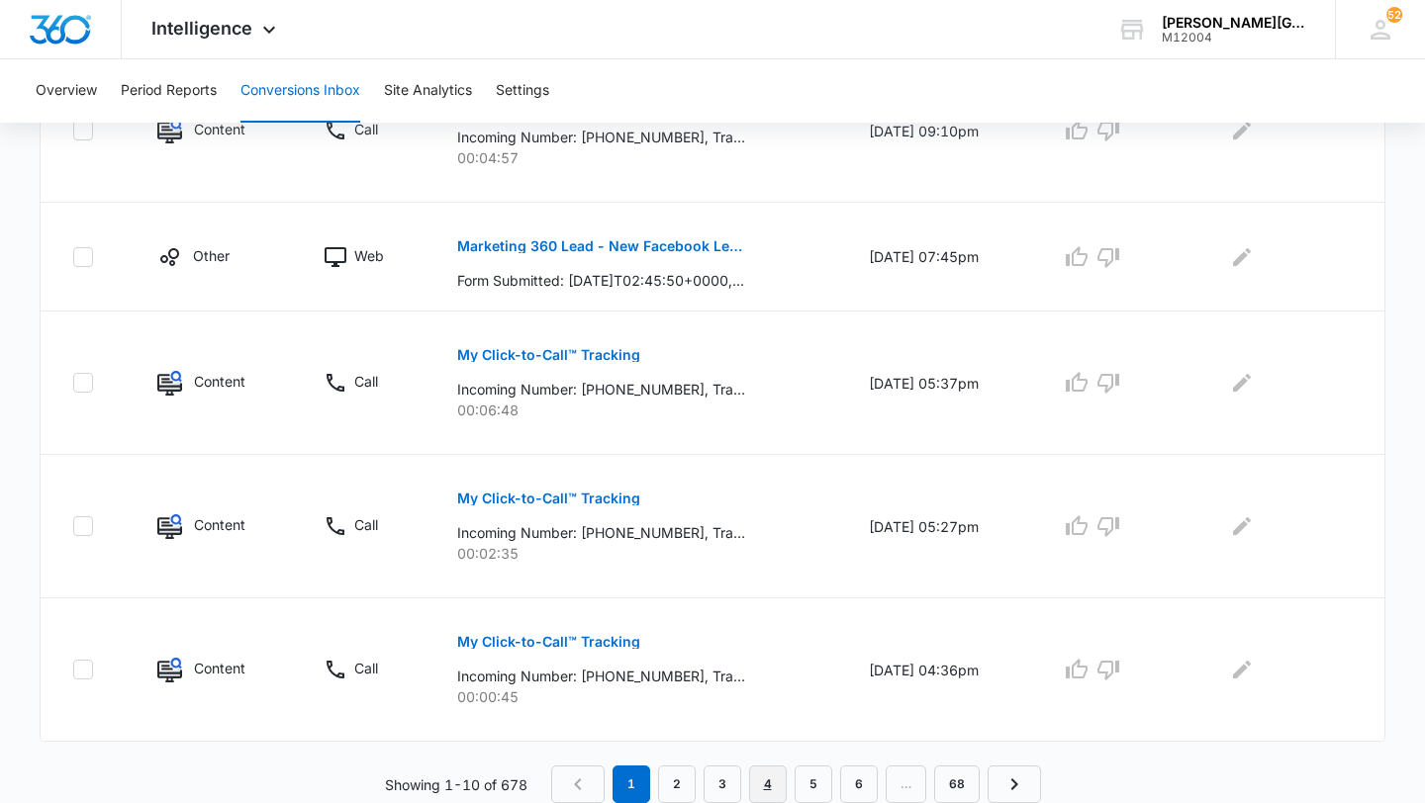
click at [766, 784] on link "4" at bounding box center [768, 785] width 38 height 38
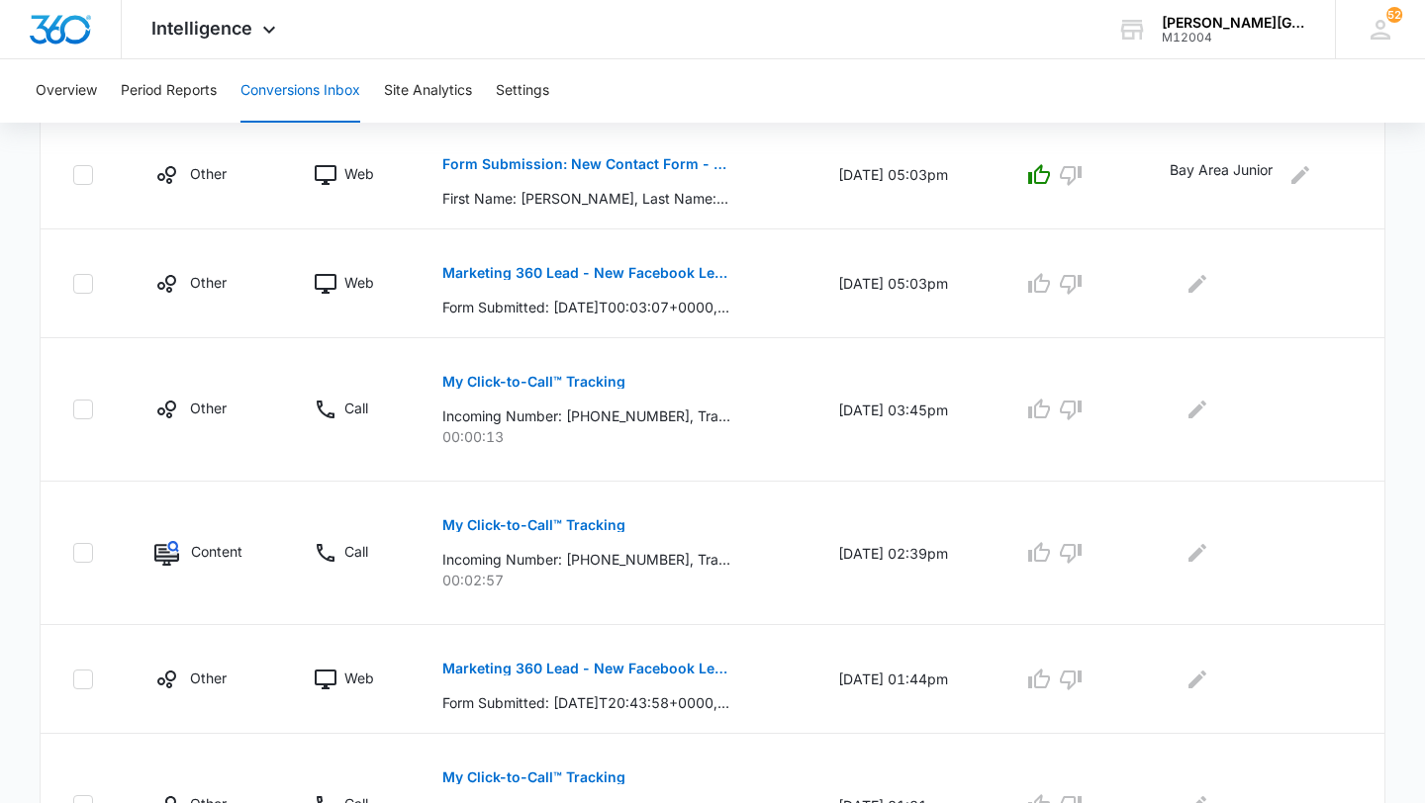
scroll to position [1108, 0]
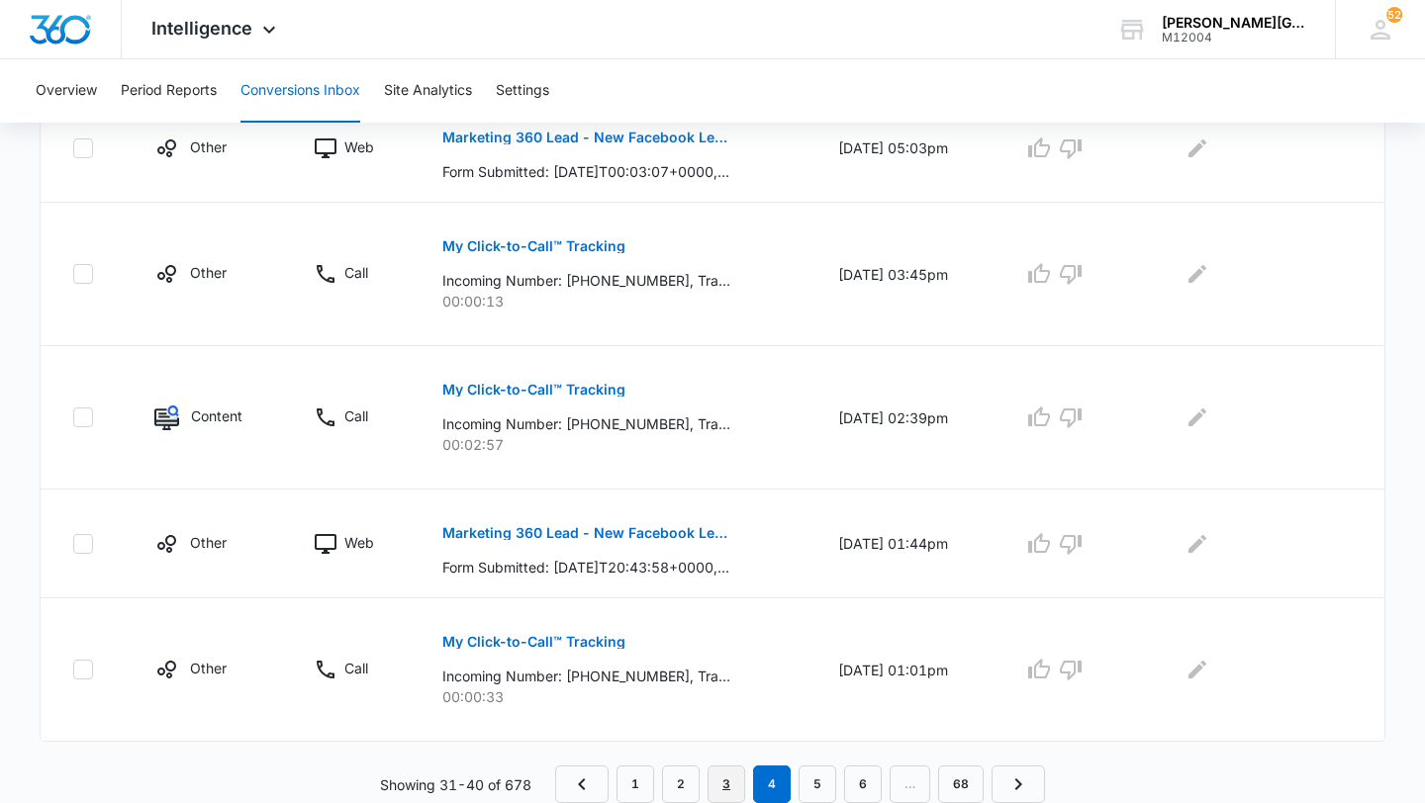
click at [733, 781] on link "3" at bounding box center [726, 785] width 38 height 38
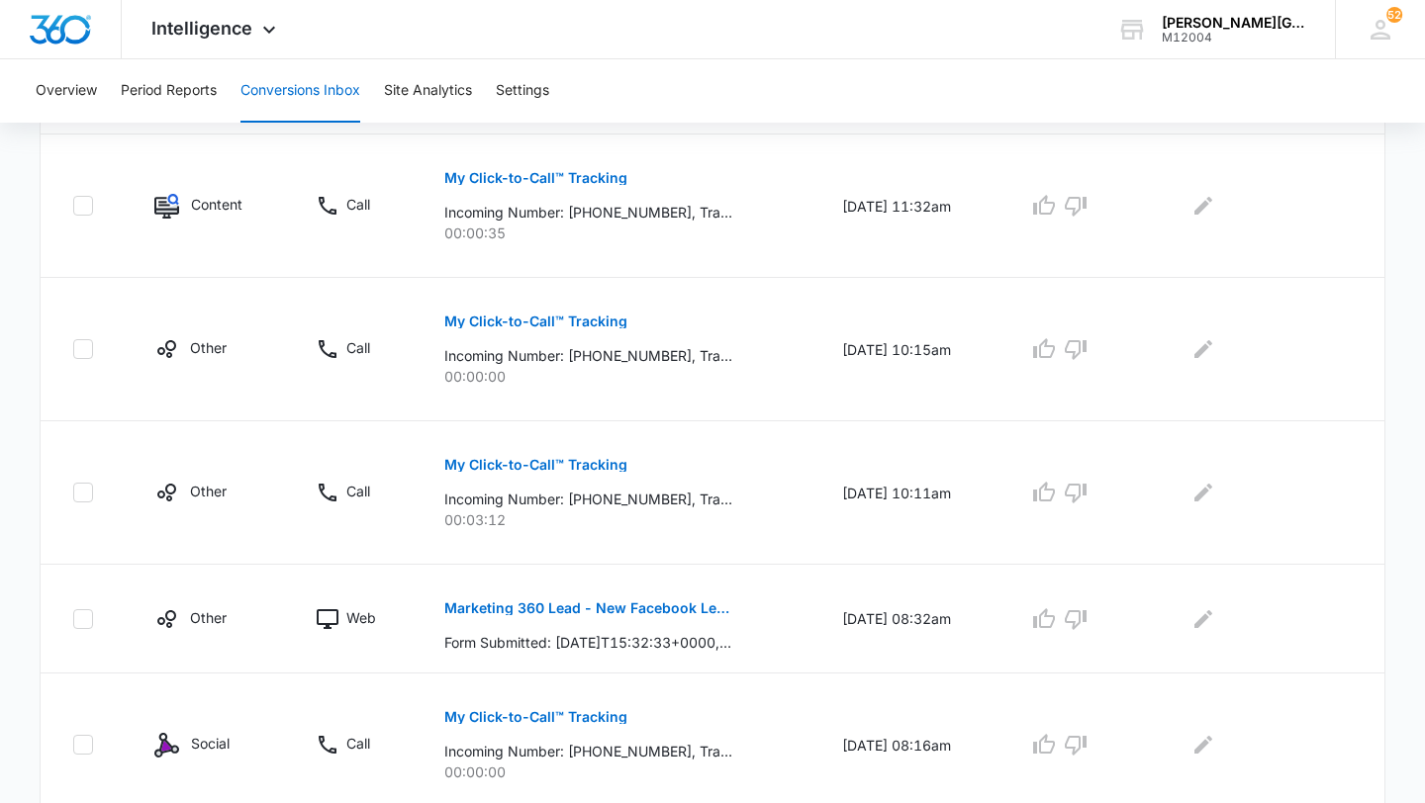
scroll to position [1212, 0]
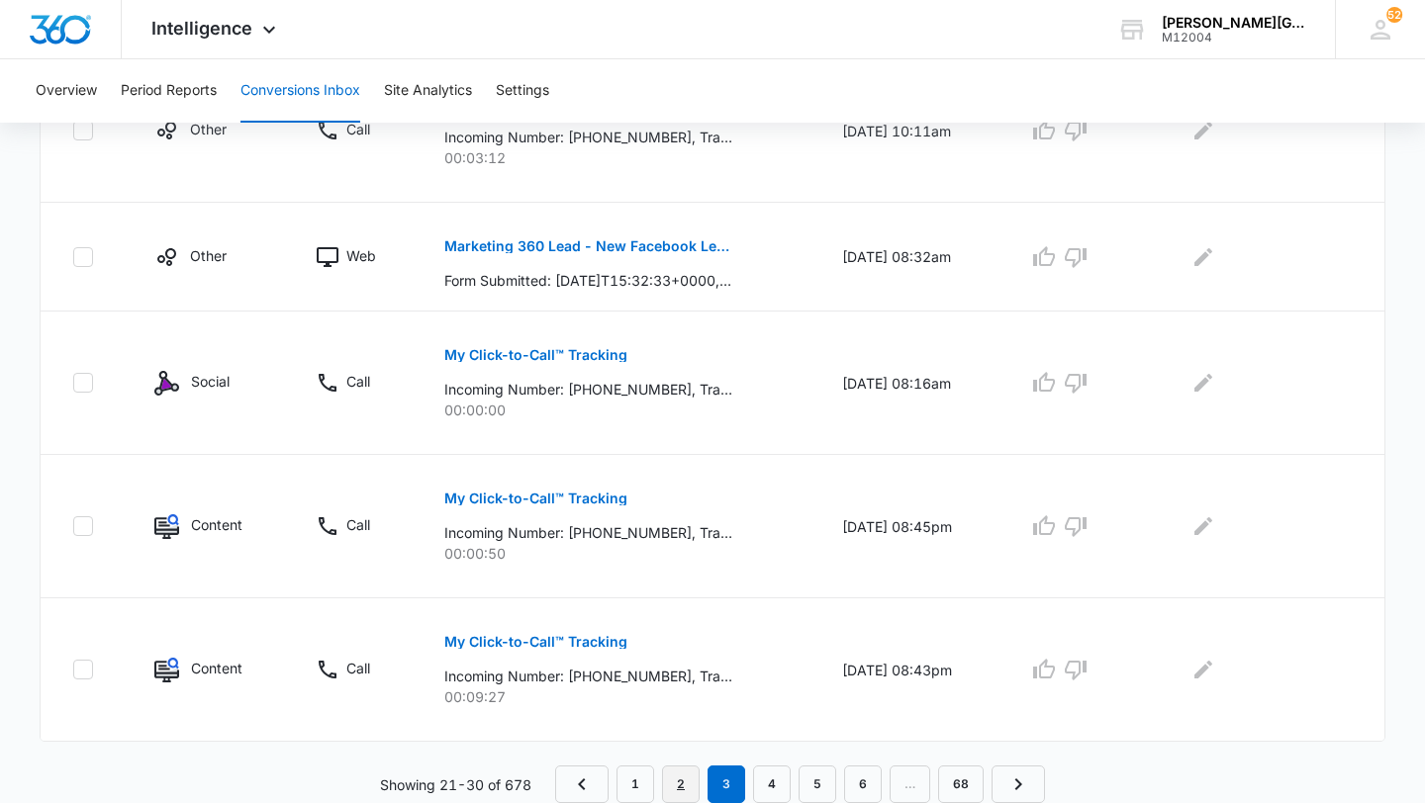
click at [691, 776] on link "2" at bounding box center [681, 785] width 38 height 38
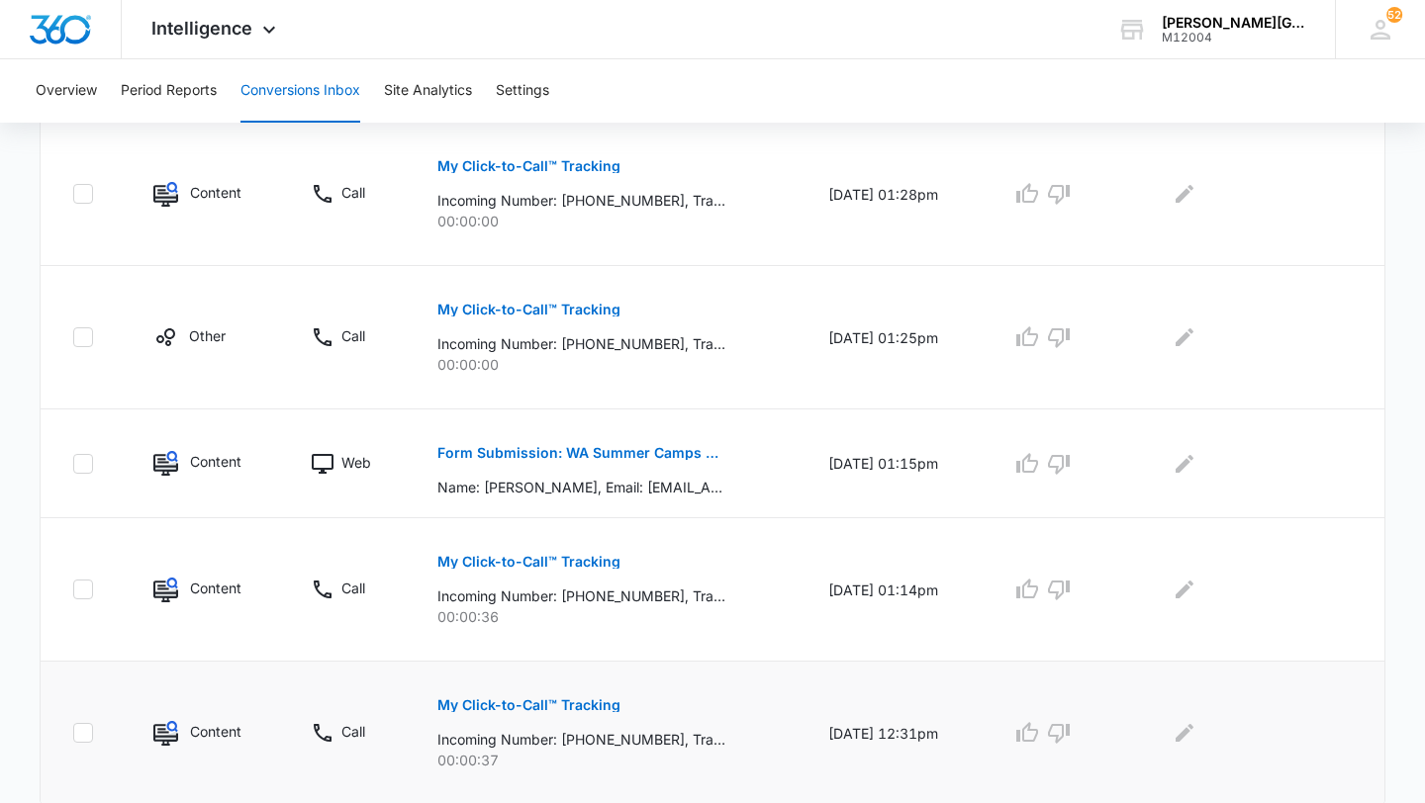
scroll to position [1247, 0]
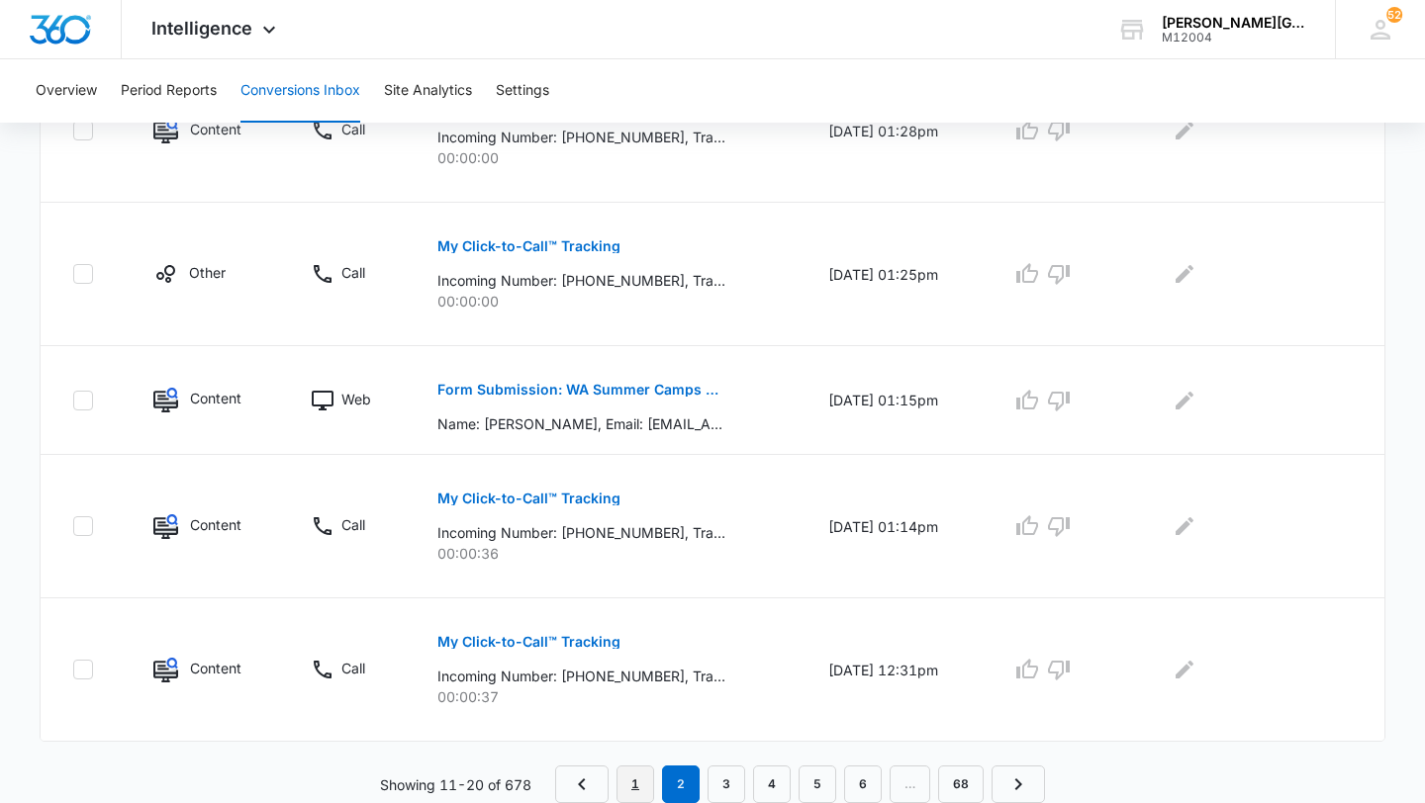
click at [653, 778] on link "1" at bounding box center [635, 785] width 38 height 38
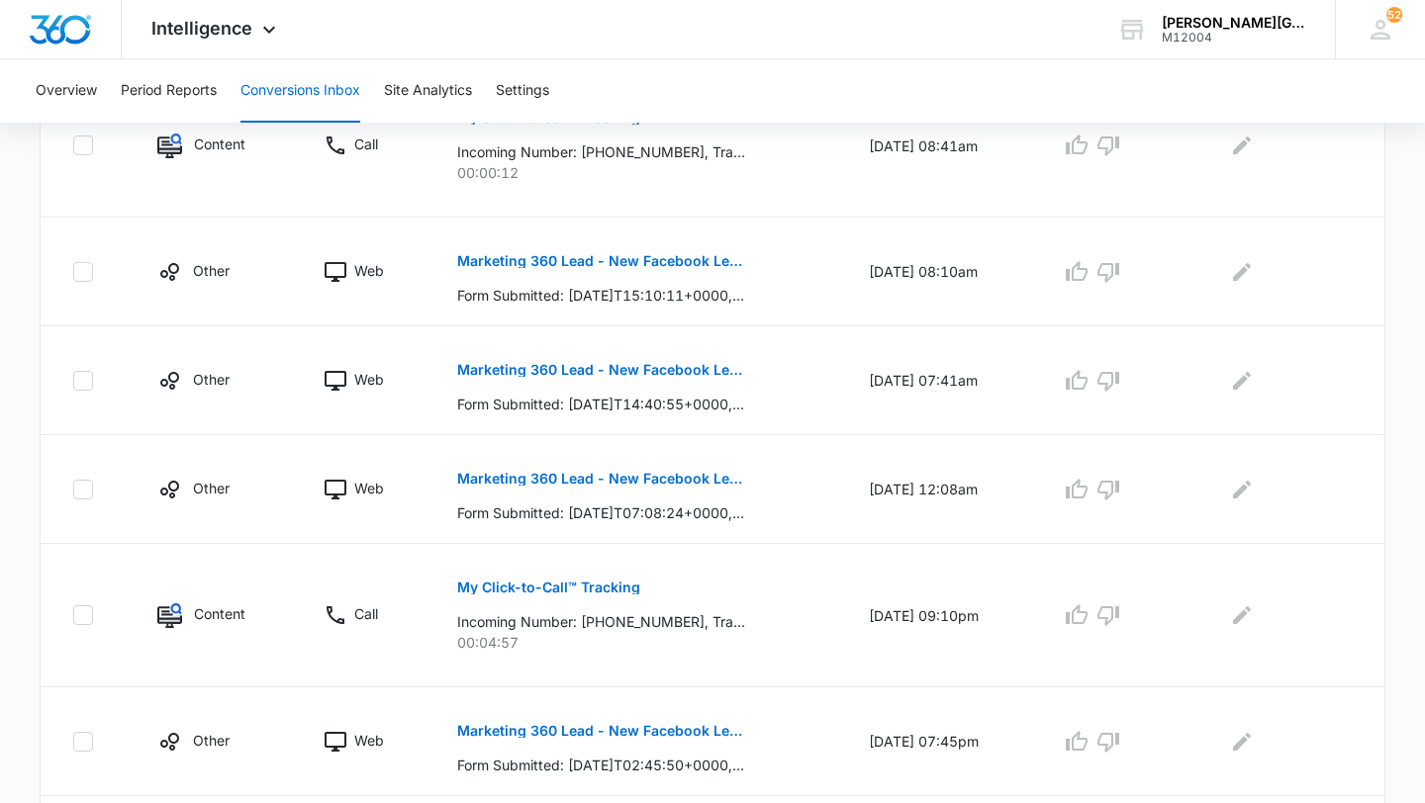
scroll to position [0, 0]
